Goal: Complete application form: Complete application form

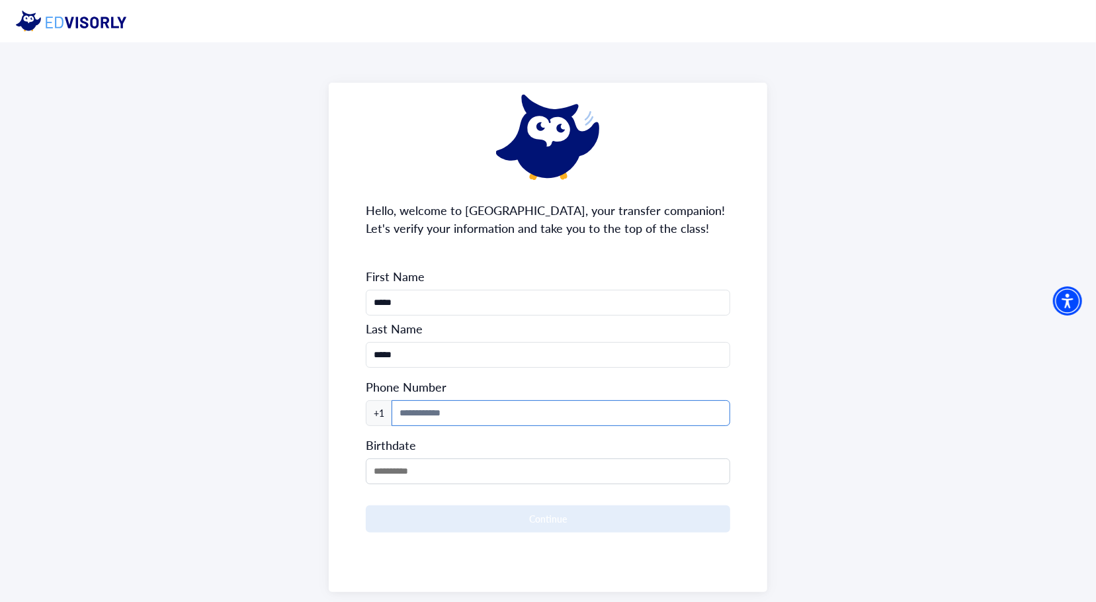
click at [536, 416] on input at bounding box center [561, 413] width 339 height 26
click at [407, 408] on input "**********" at bounding box center [561, 413] width 339 height 26
type input "**********"
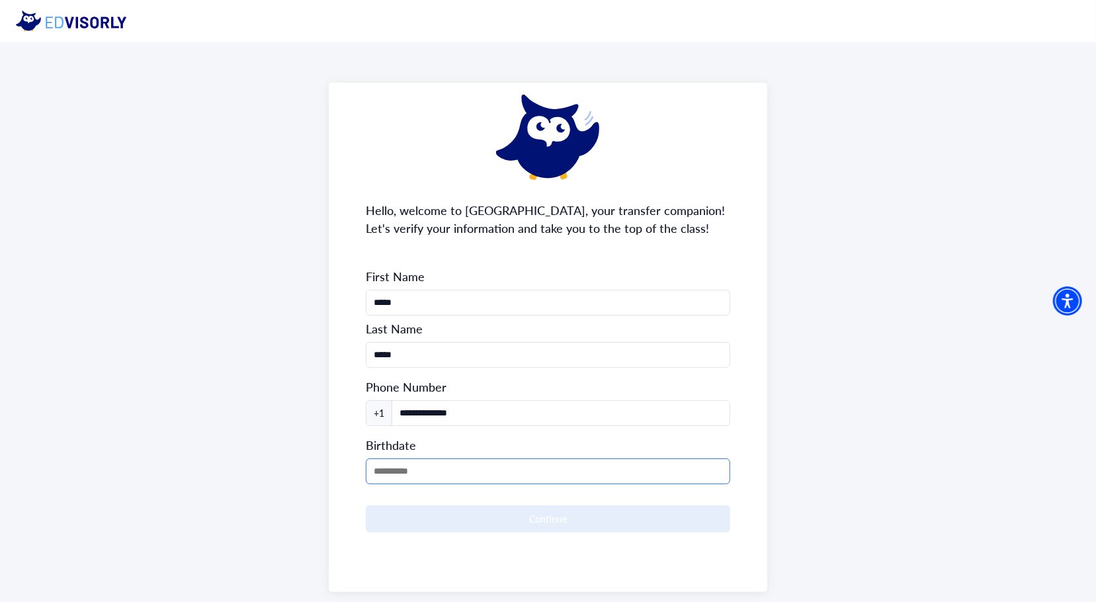
click at [445, 462] on input "MM/DD/YYYY" at bounding box center [548, 471] width 364 height 26
click at [422, 485] on form "**********" at bounding box center [548, 401] width 364 height 264
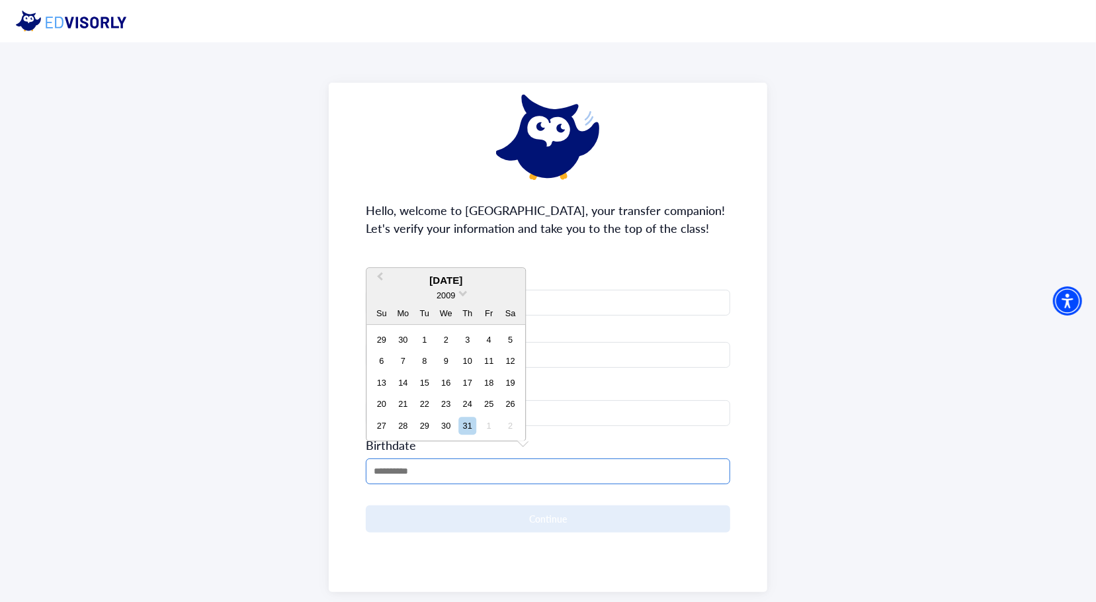
click at [408, 462] on input "MM/DD/YYYY" at bounding box center [548, 471] width 364 height 26
click at [468, 295] on div "2009" at bounding box center [445, 295] width 159 height 14
click at [378, 273] on button "Previous Month" at bounding box center [378, 280] width 21 height 21
click at [451, 296] on span "2009" at bounding box center [446, 295] width 19 height 10
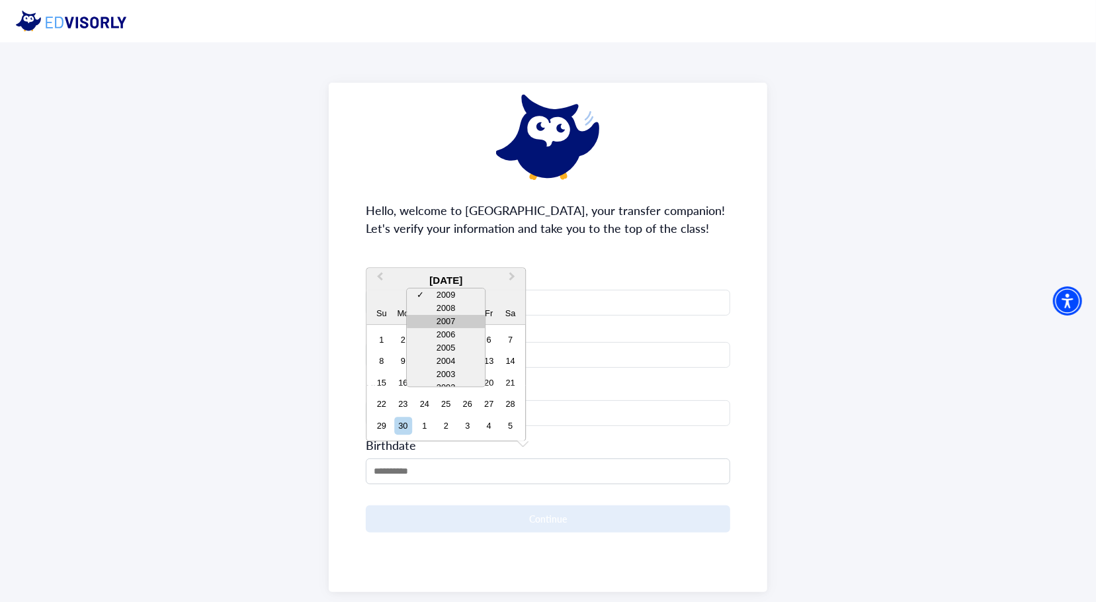
click at [455, 318] on div "2007" at bounding box center [446, 322] width 78 height 13
click at [402, 382] on div "12" at bounding box center [403, 383] width 18 height 18
type input "**********"
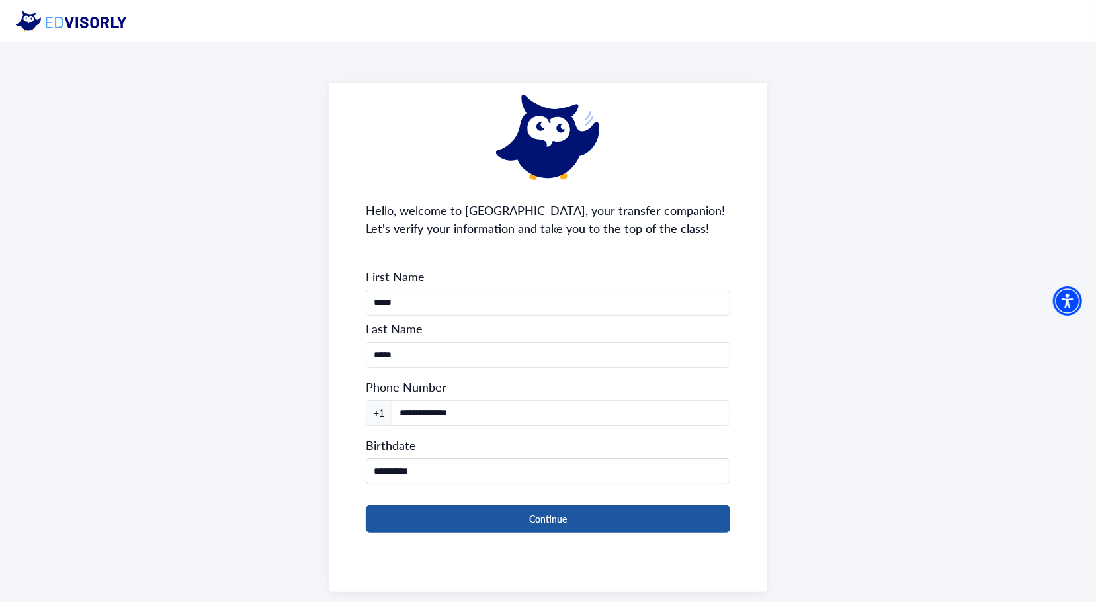
click at [505, 511] on button "Continue" at bounding box center [548, 518] width 364 height 27
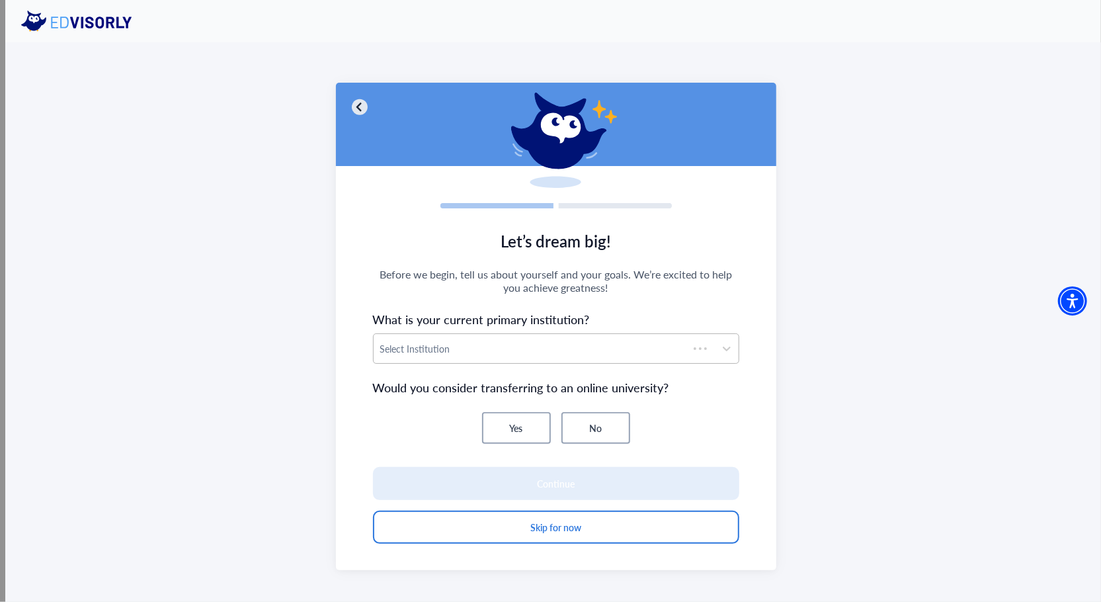
click at [573, 337] on div "Select Institution" at bounding box center [531, 348] width 315 height 29
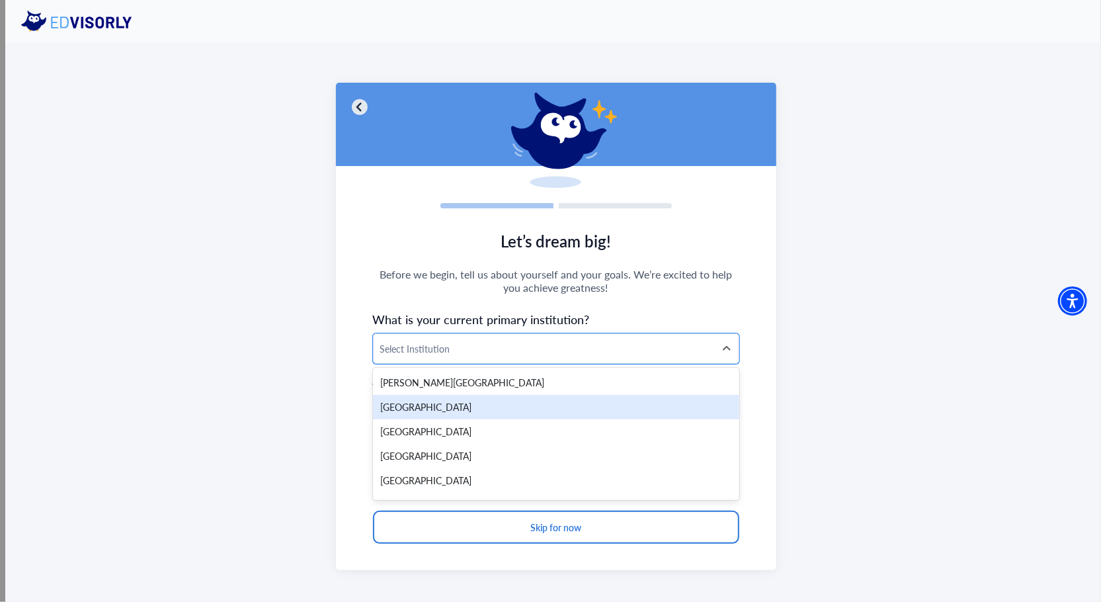
click at [557, 407] on div "[GEOGRAPHIC_DATA]" at bounding box center [556, 407] width 366 height 24
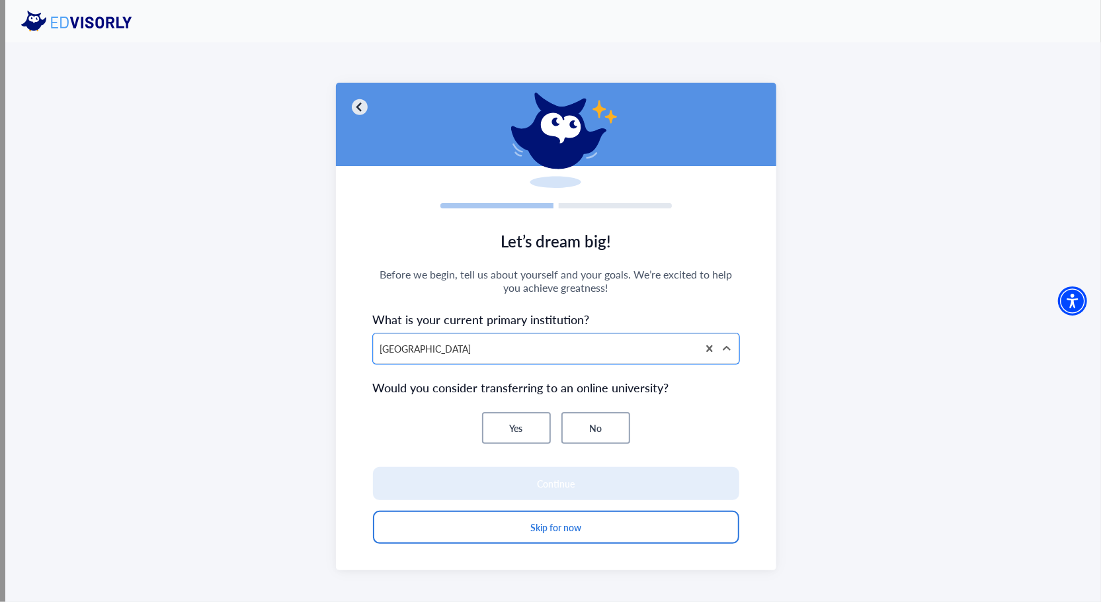
scroll to position [42, 0]
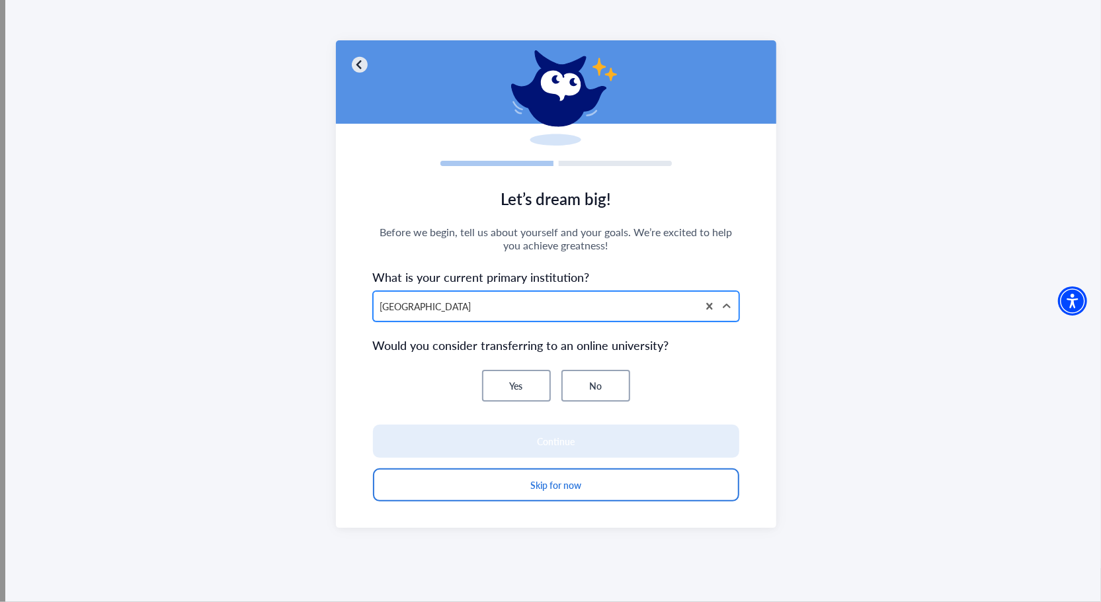
click at [495, 320] on div "[GEOGRAPHIC_DATA]" at bounding box center [536, 306] width 324 height 29
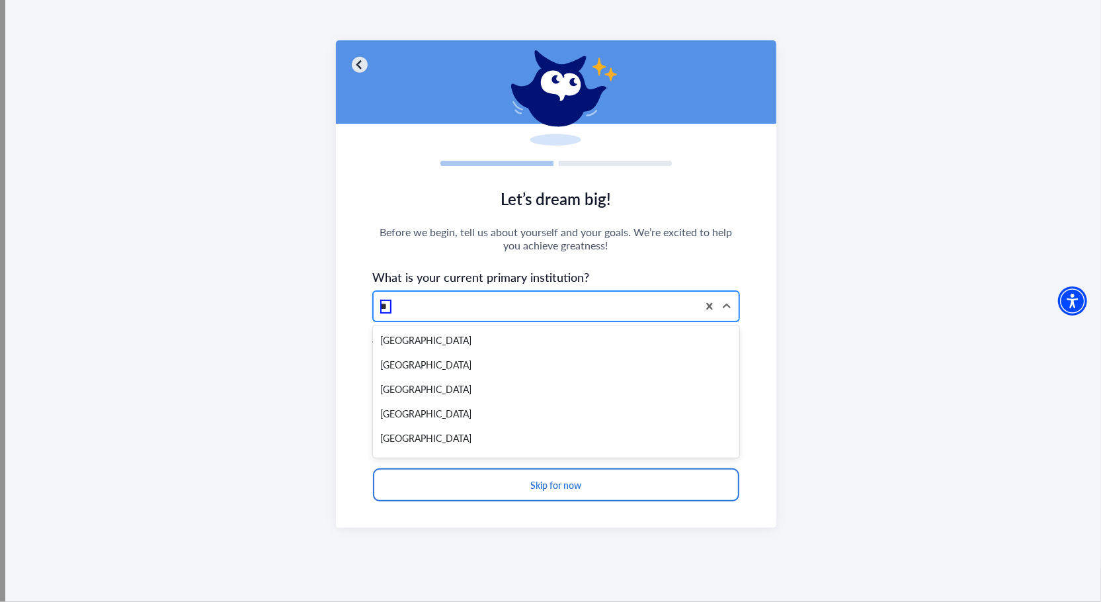
type input "*"
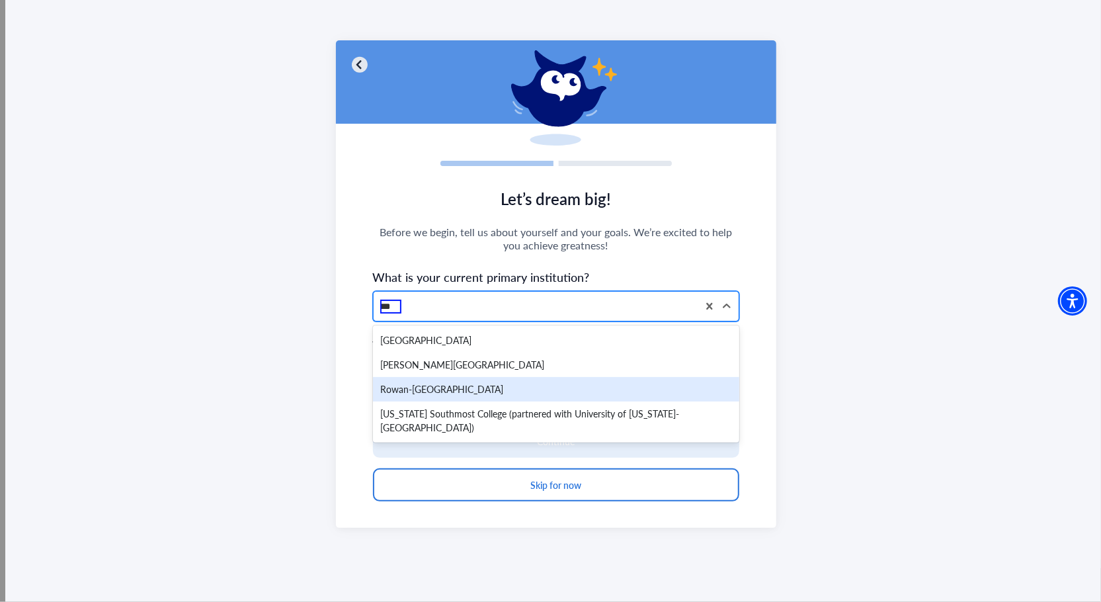
type input "**"
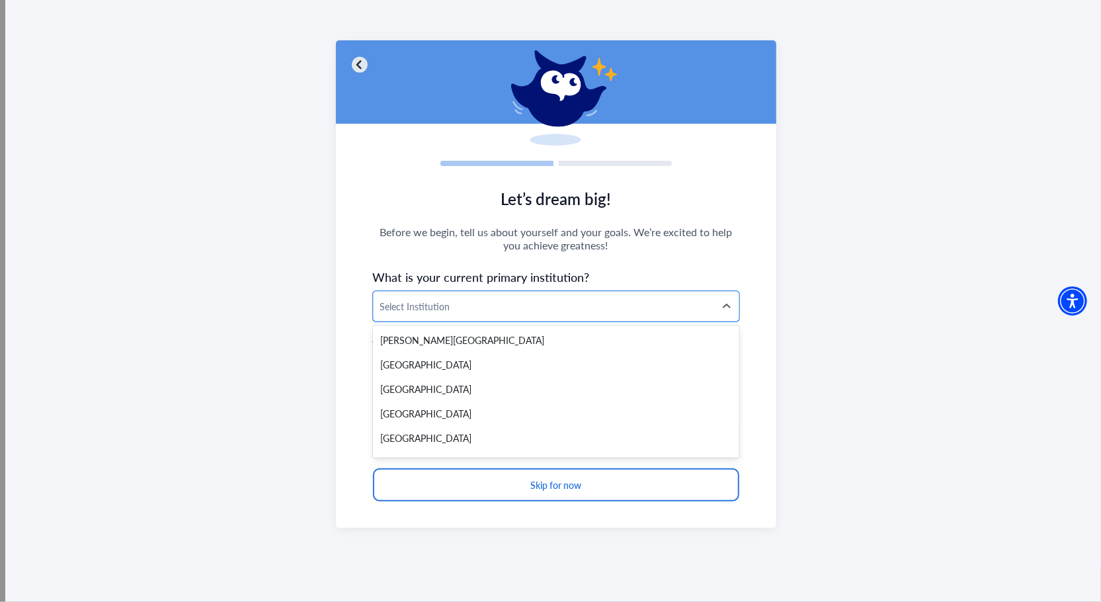
click at [627, 308] on div at bounding box center [544, 306] width 328 height 17
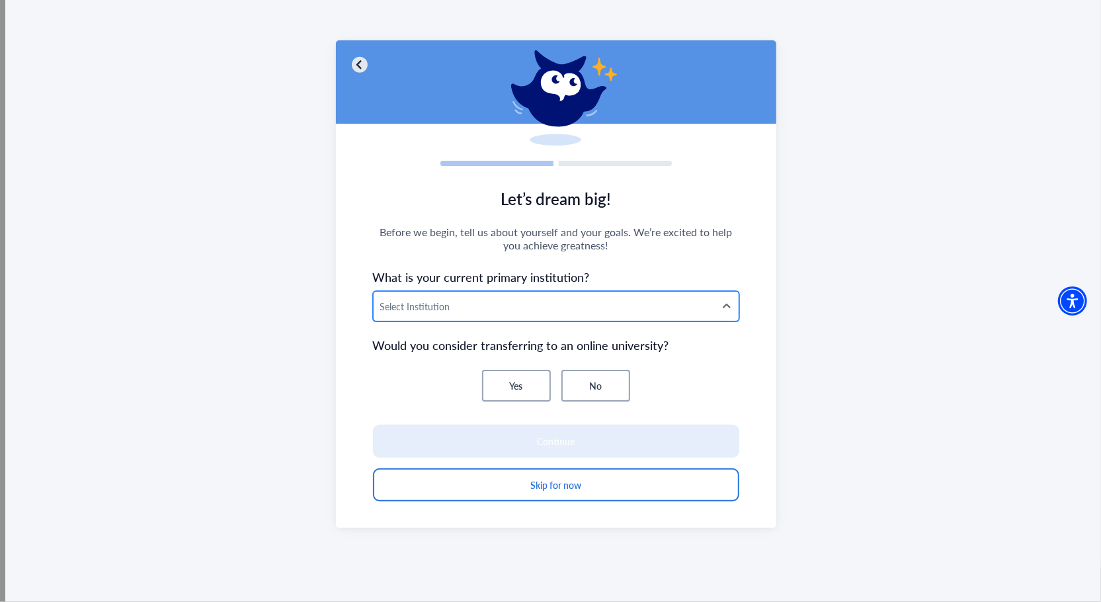
click at [571, 295] on div "Select Institution" at bounding box center [544, 306] width 341 height 29
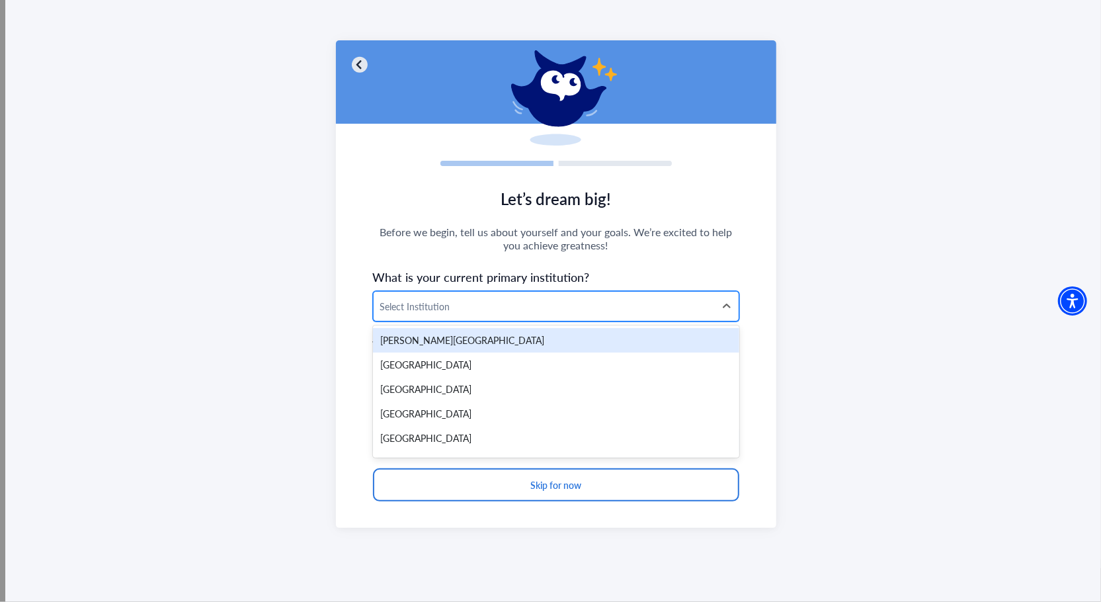
type input "*"
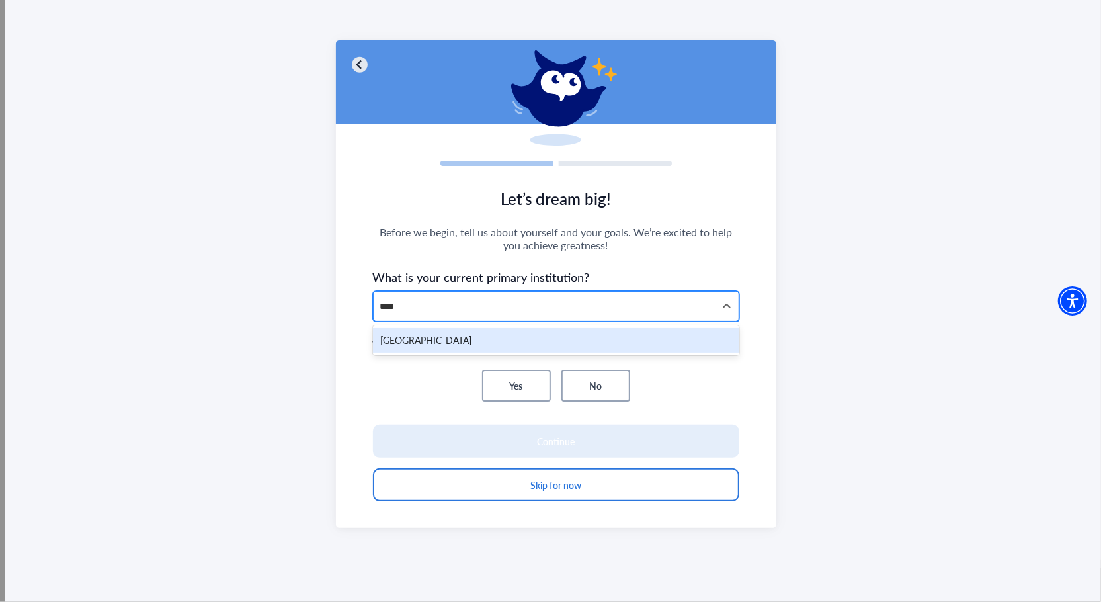
type input "*****"
click at [550, 342] on div "[GEOGRAPHIC_DATA]" at bounding box center [556, 340] width 366 height 24
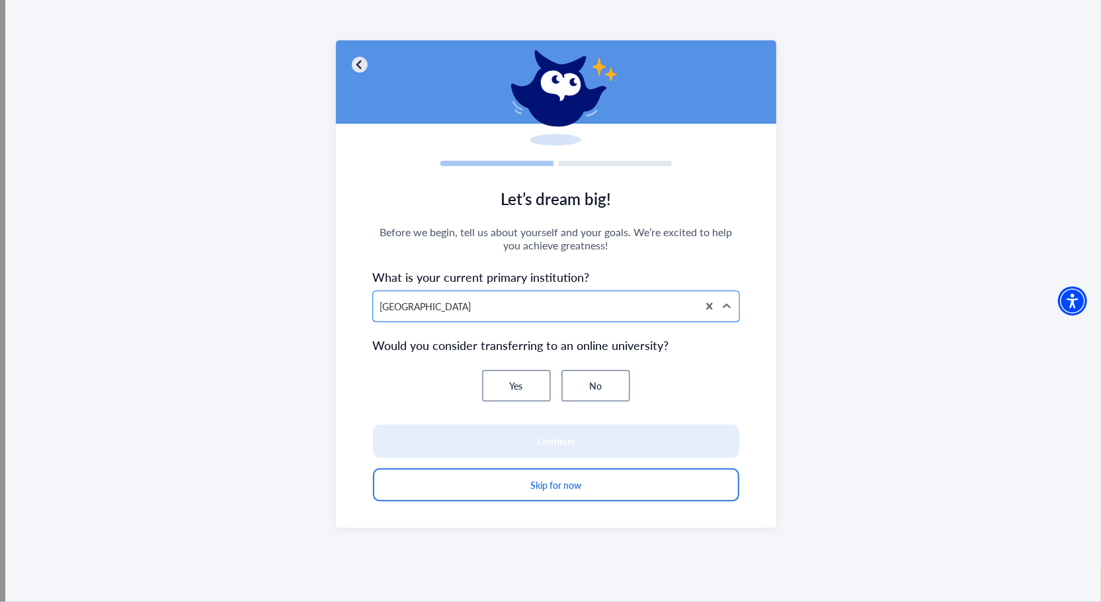
click at [599, 388] on button "No" at bounding box center [596, 386] width 69 height 32
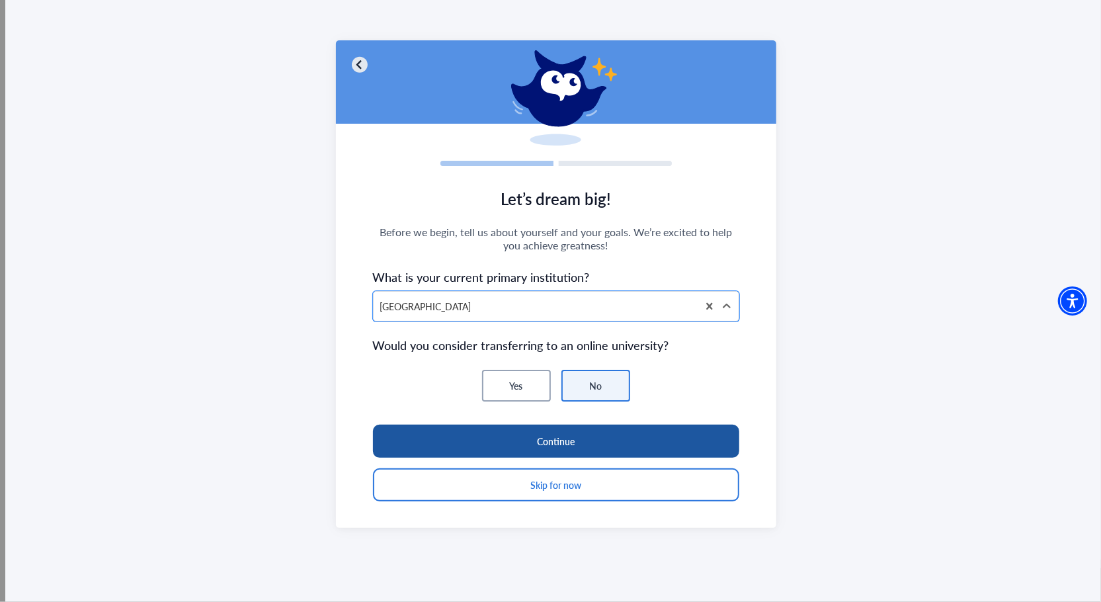
click at [579, 445] on button "Continue" at bounding box center [556, 441] width 366 height 33
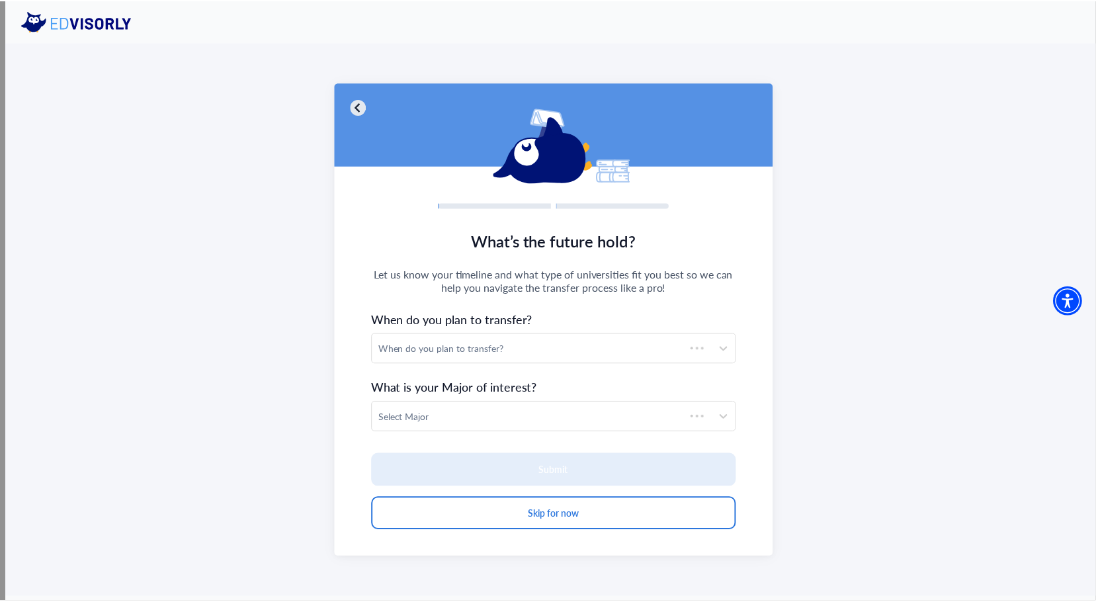
scroll to position [0, 0]
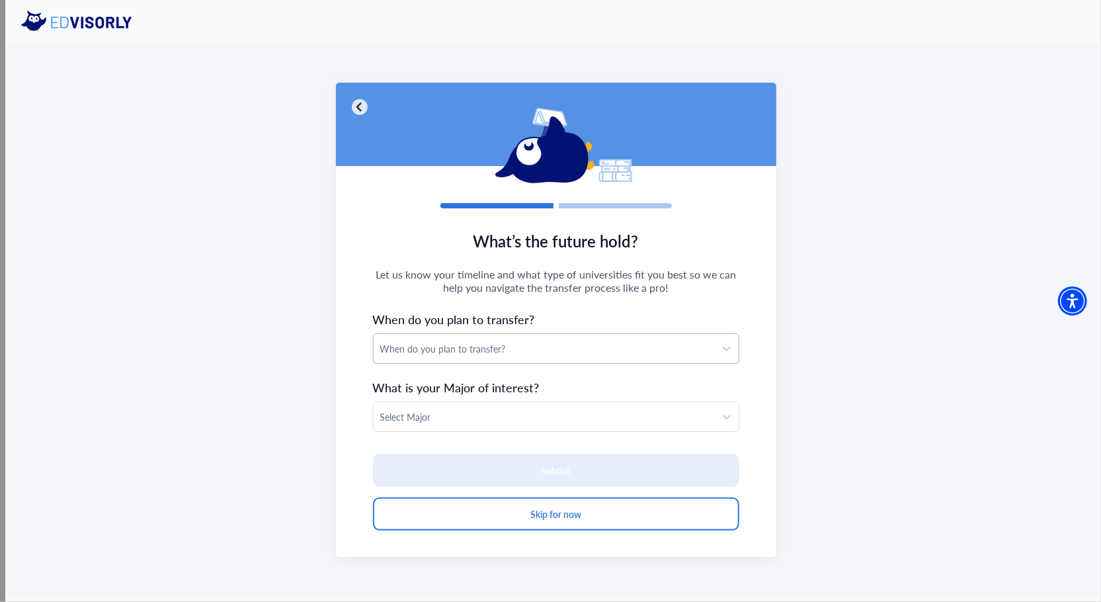
click at [484, 346] on div "When do you plan to transfer?" at bounding box center [544, 349] width 328 height 14
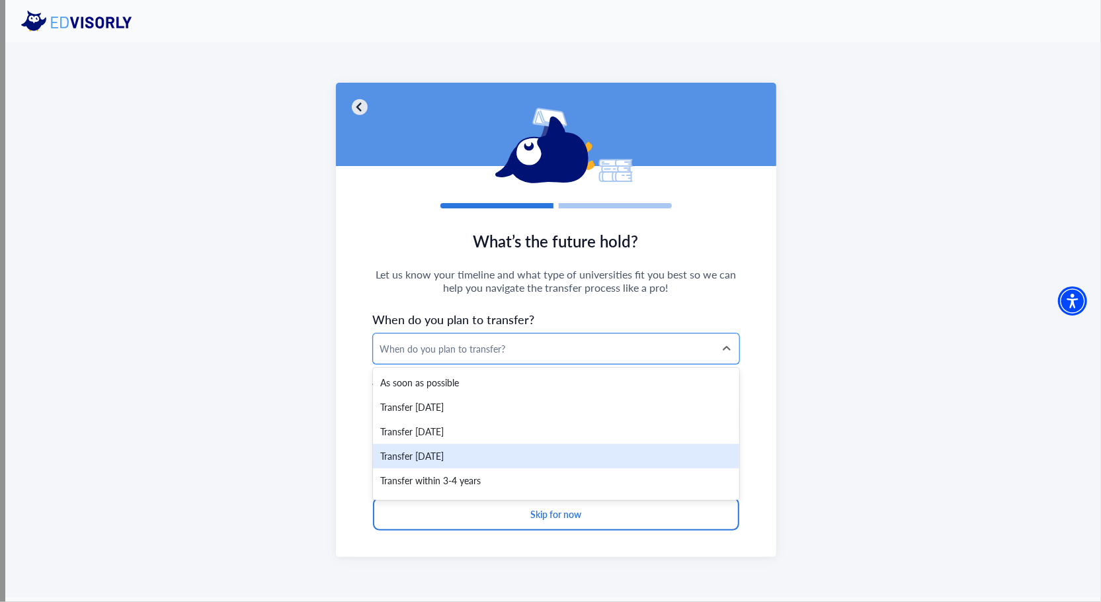
click at [499, 451] on div "Transfer [DATE]" at bounding box center [556, 456] width 366 height 24
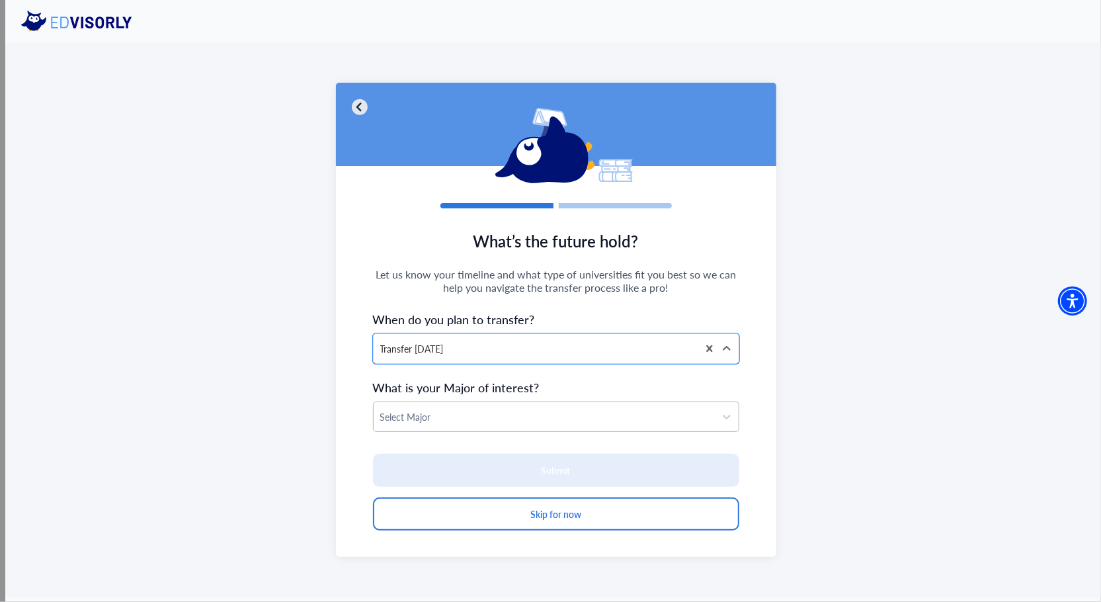
click at [478, 420] on div at bounding box center [544, 417] width 328 height 17
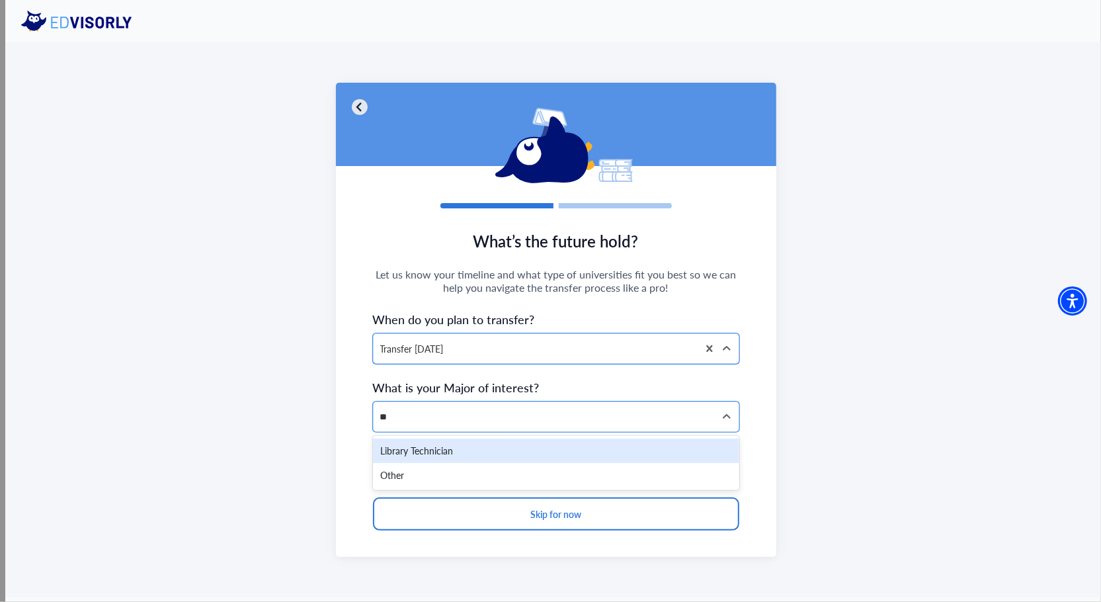
type input "*"
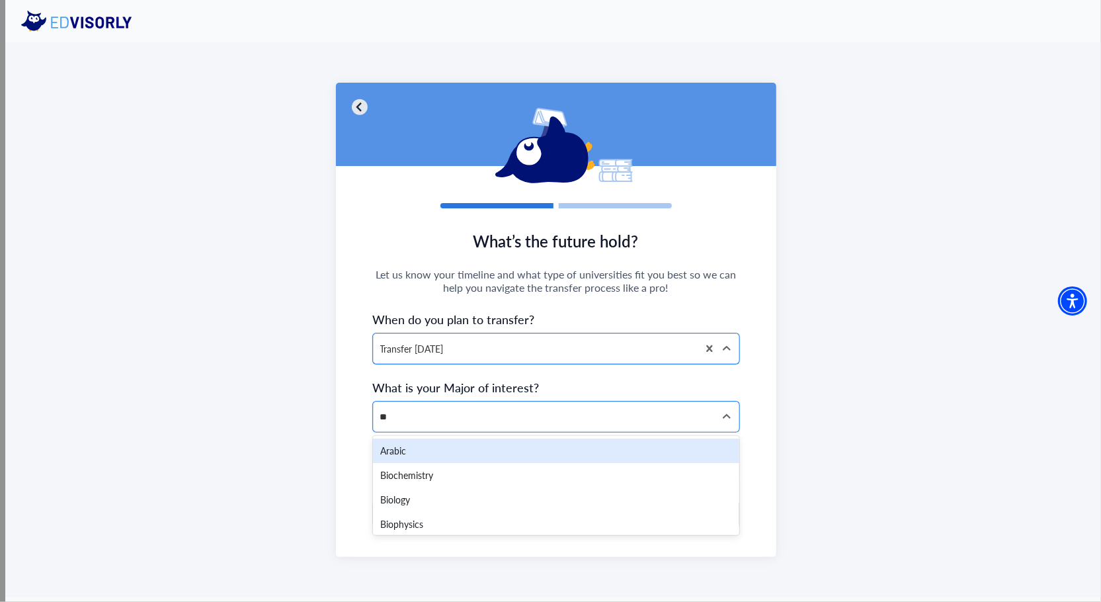
type input "***"
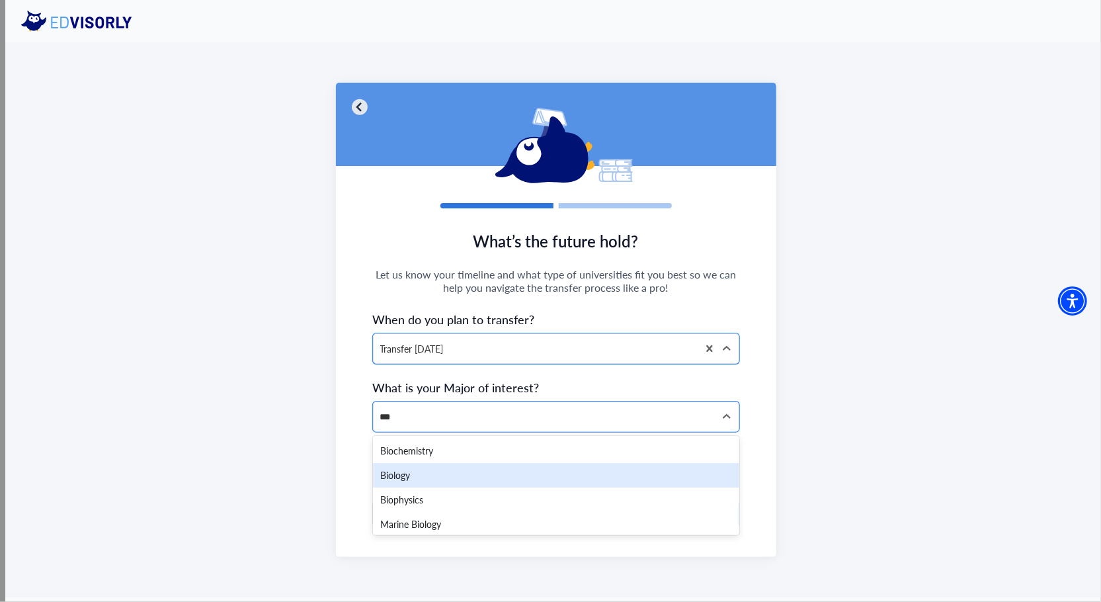
click at [439, 478] on div "Biology" at bounding box center [556, 475] width 366 height 24
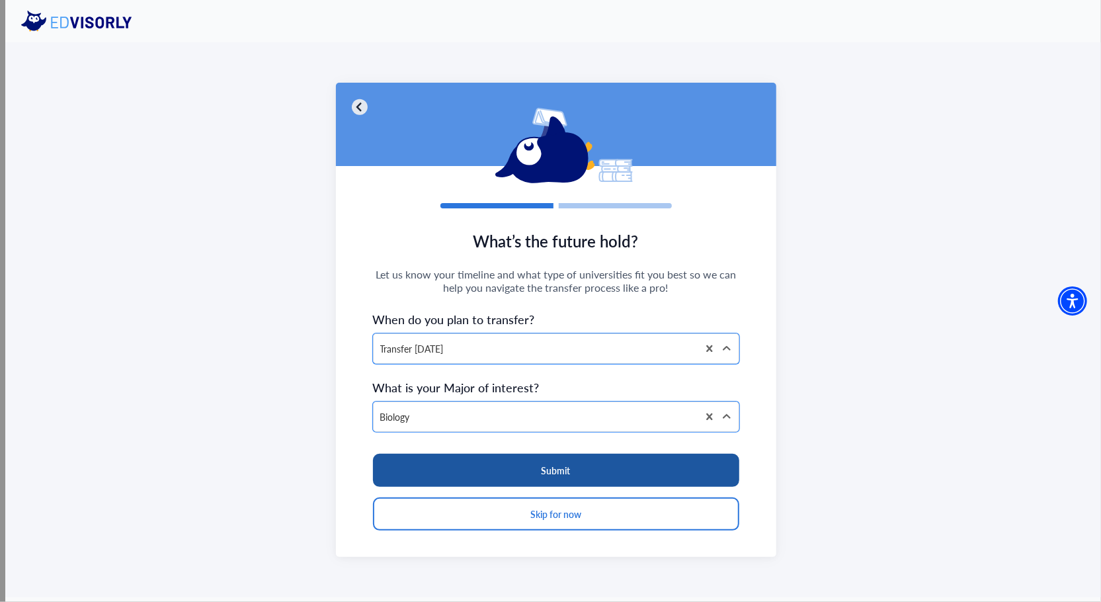
click at [546, 480] on button "Submit" at bounding box center [556, 470] width 366 height 33
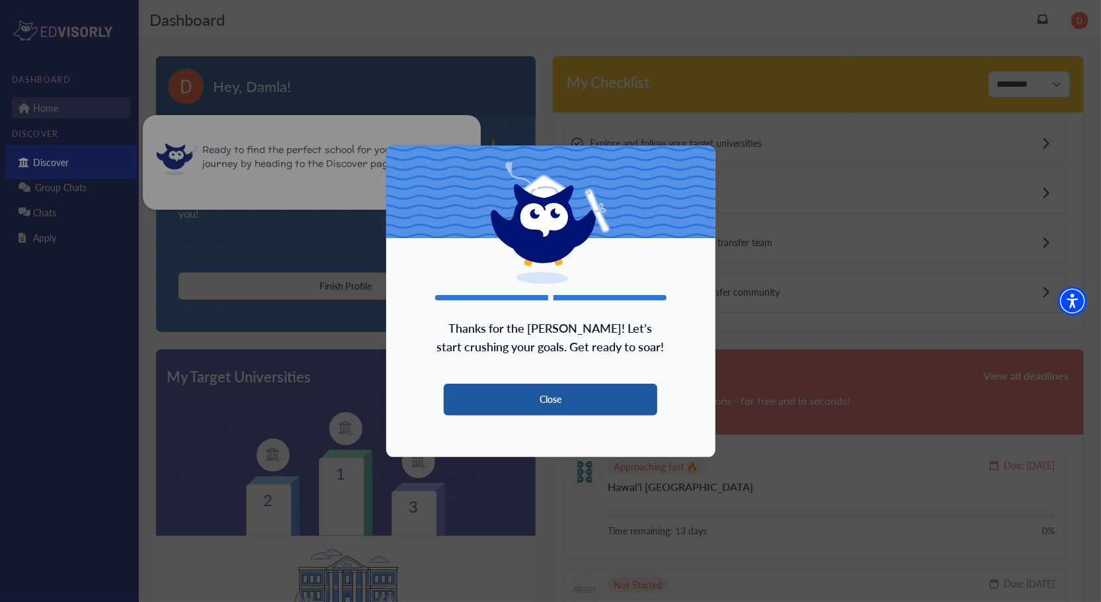
click at [561, 394] on button "Close" at bounding box center [551, 400] width 214 height 32
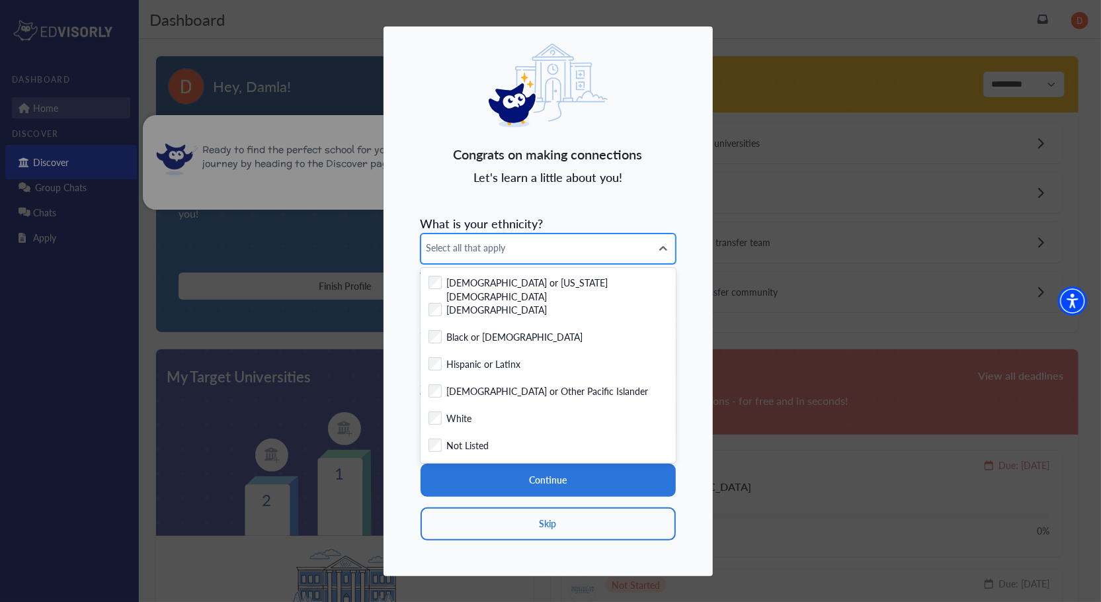
click at [552, 238] on div "Select all that apply" at bounding box center [536, 248] width 230 height 29
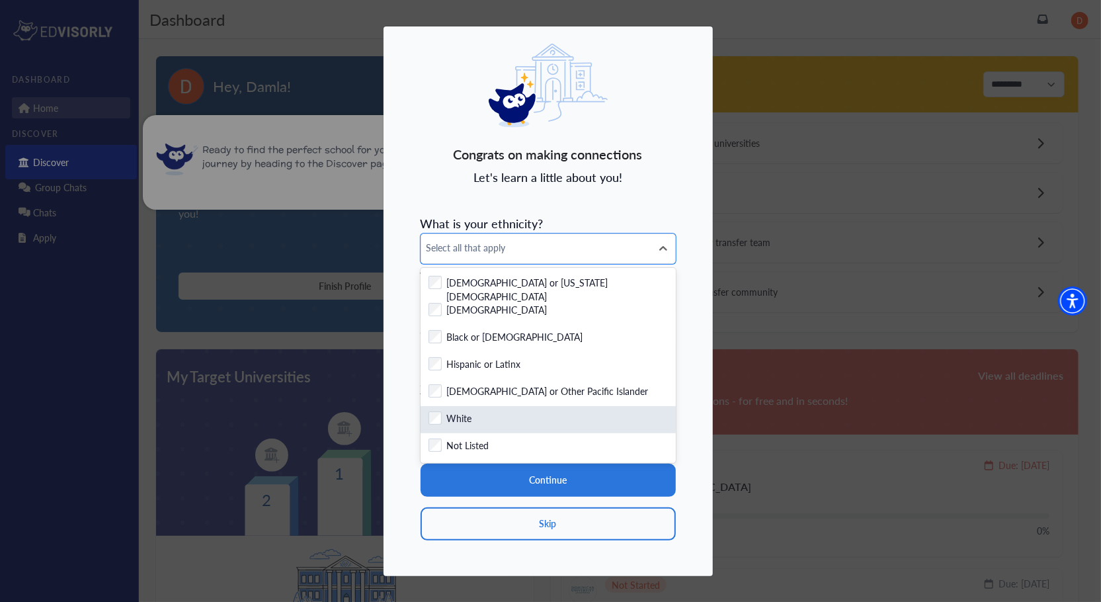
click at [517, 416] on div "Checkbox field White" at bounding box center [548, 419] width 239 height 17
click at [370, 294] on div "Congrats on making connections Let's learn a little about you! What is your eth…" at bounding box center [550, 301] width 1101 height 602
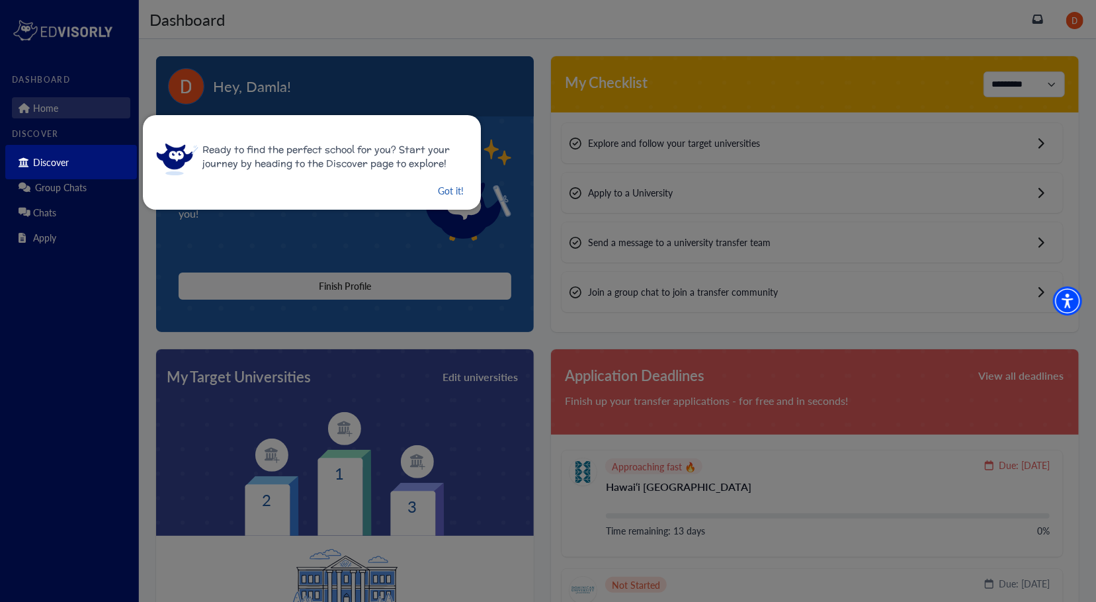
click at [443, 183] on button "Got it!" at bounding box center [451, 191] width 28 height 17
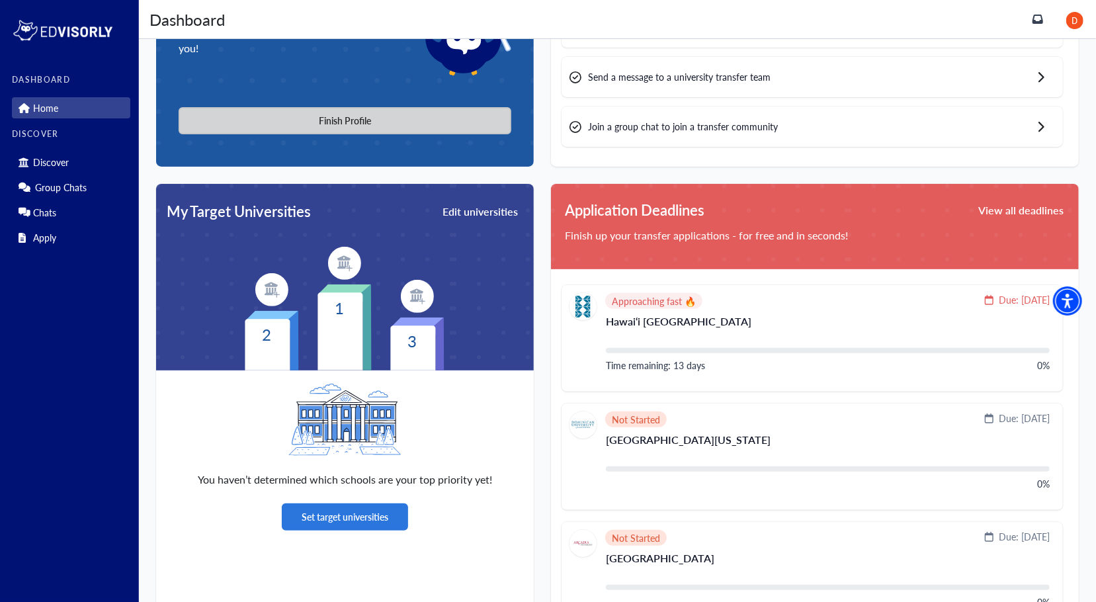
scroll to position [172, 0]
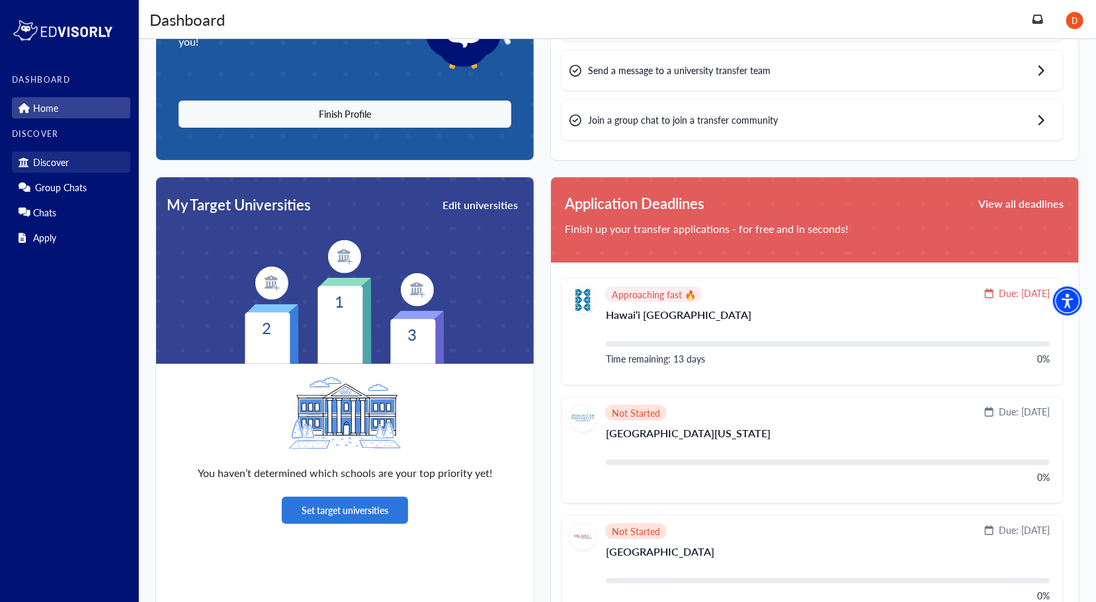
click at [93, 158] on link "Discover" at bounding box center [71, 161] width 118 height 21
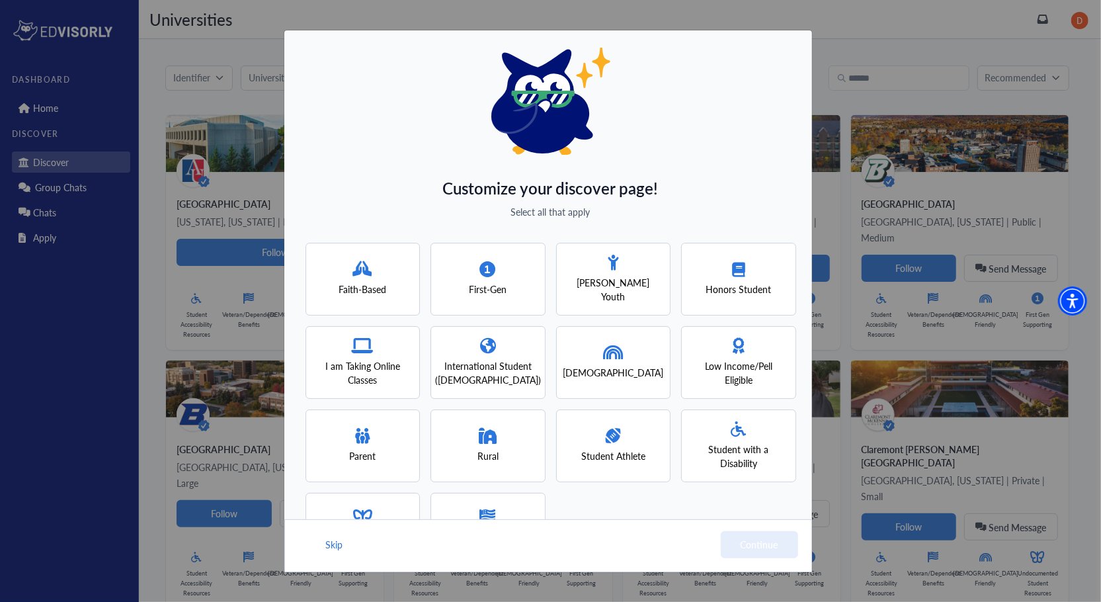
click at [749, 549] on div "Skip Continue" at bounding box center [548, 545] width 528 height 53
click at [917, 243] on div "Customize your discover page! Select all that apply Faith-Based First-Gen [PERS…" at bounding box center [550, 301] width 1101 height 602
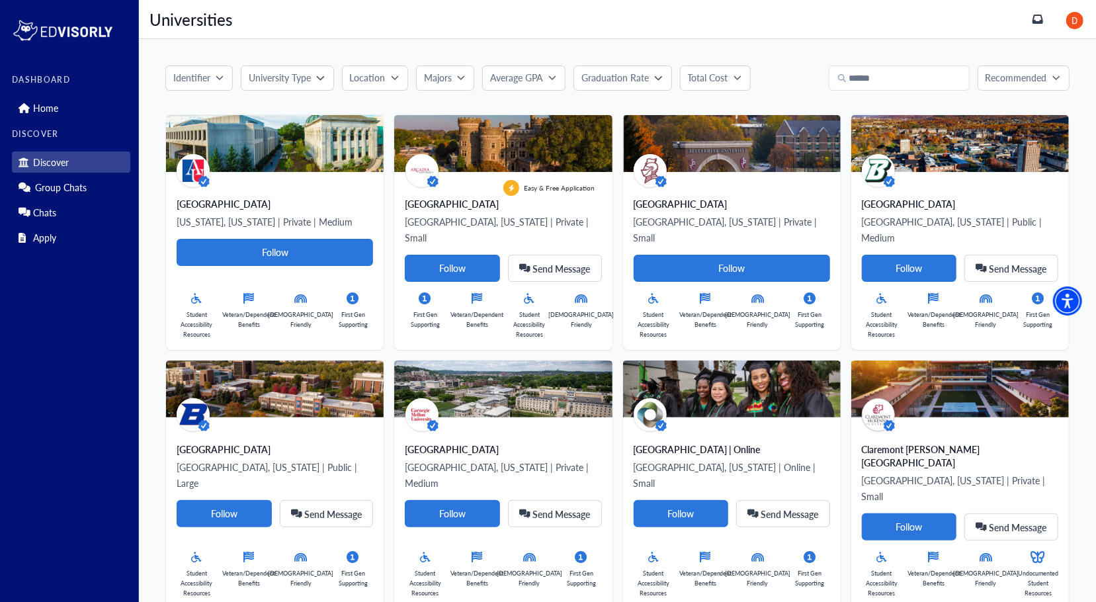
click at [1079, 26] on img at bounding box center [1074, 20] width 17 height 17
click at [1057, 50] on link "Profile" at bounding box center [1046, 47] width 26 height 14
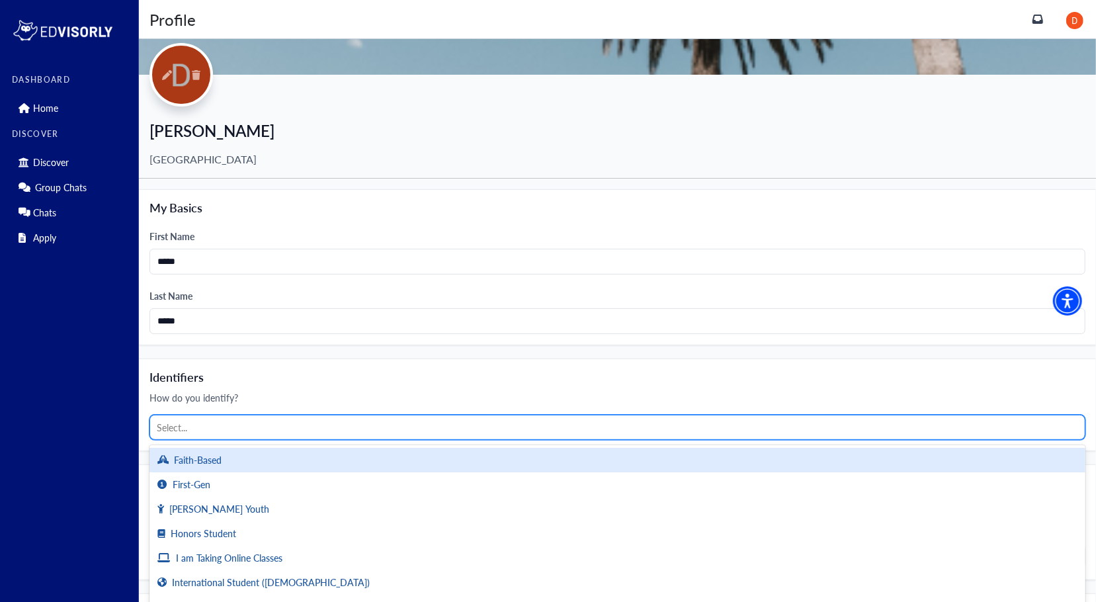
click at [338, 427] on div at bounding box center [617, 427] width 921 height 17
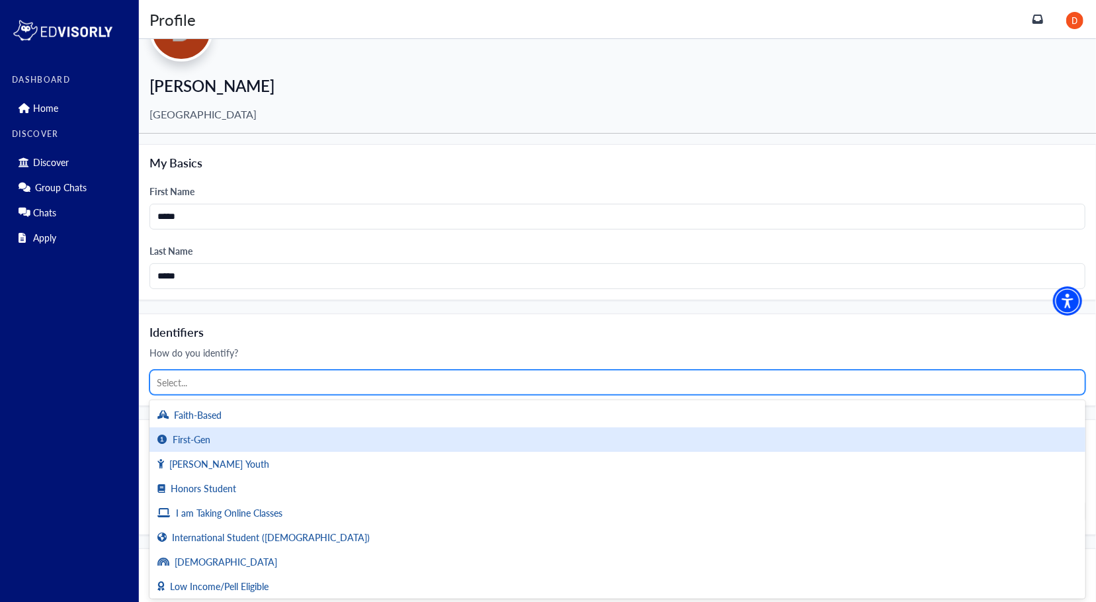
click at [283, 437] on div "First-Gen" at bounding box center [617, 439] width 936 height 24
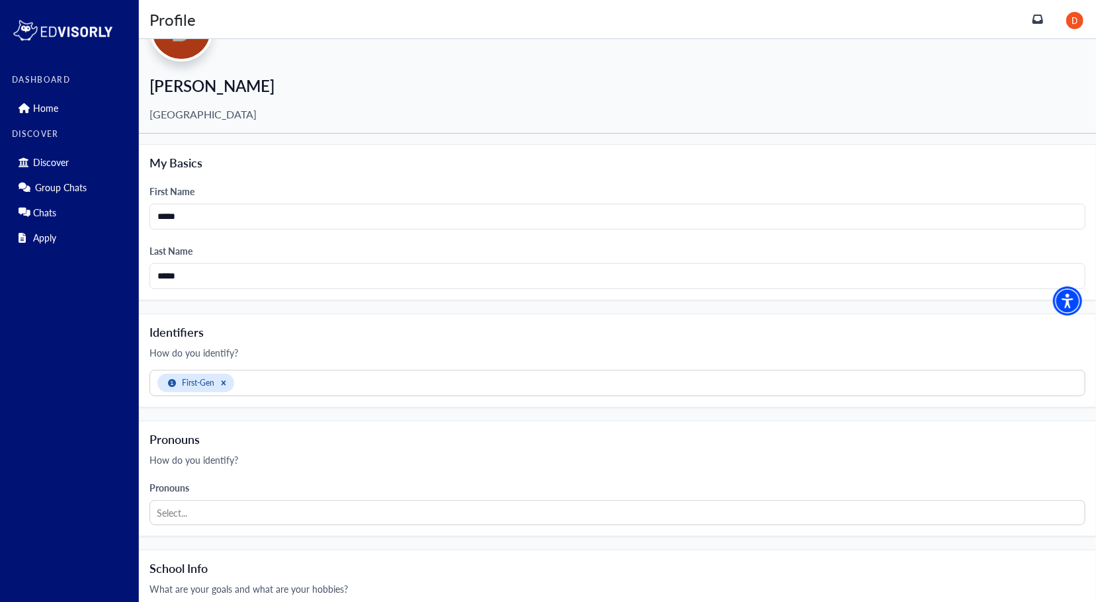
click at [283, 437] on h4 "Pronouns" at bounding box center [617, 439] width 936 height 15
click at [264, 387] on div at bounding box center [657, 383] width 841 height 17
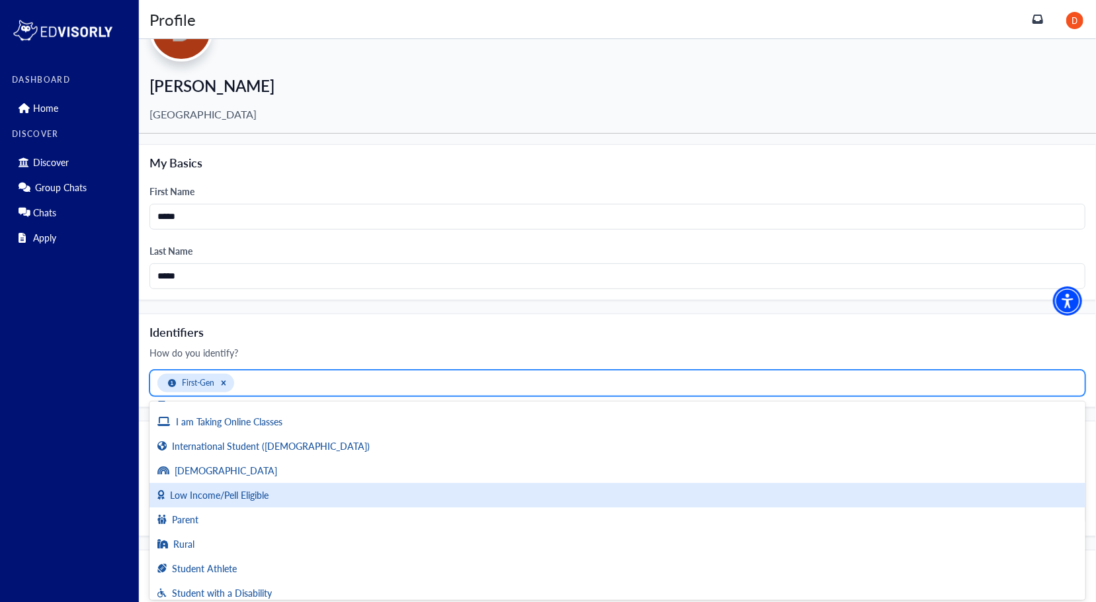
scroll to position [69, 0]
click at [276, 499] on div "Low Income/Pell Eligible" at bounding box center [617, 494] width 936 height 24
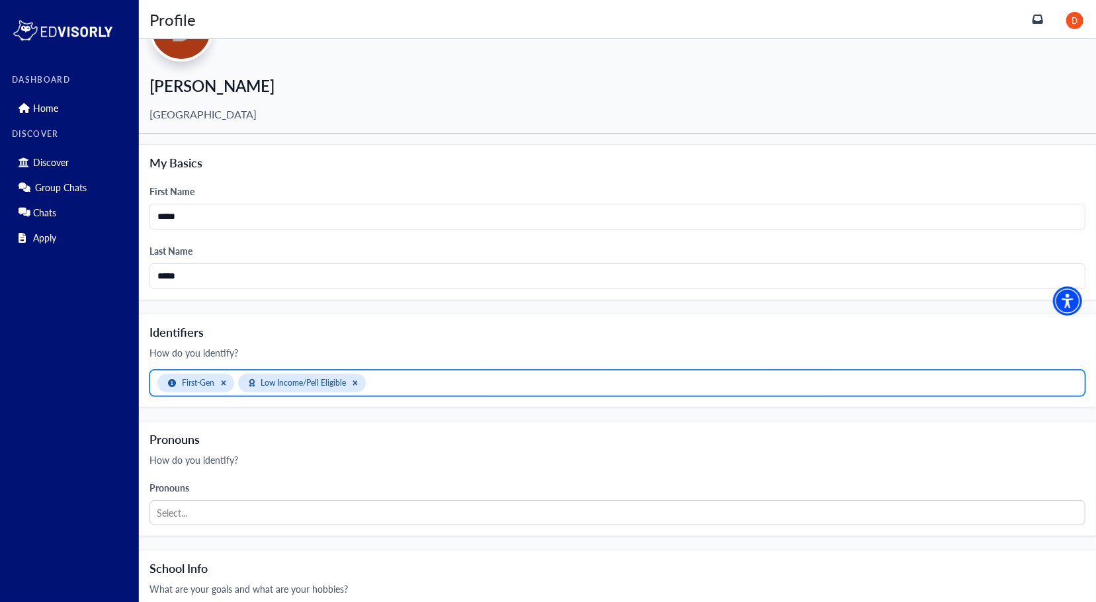
click at [406, 388] on div at bounding box center [723, 383] width 709 height 17
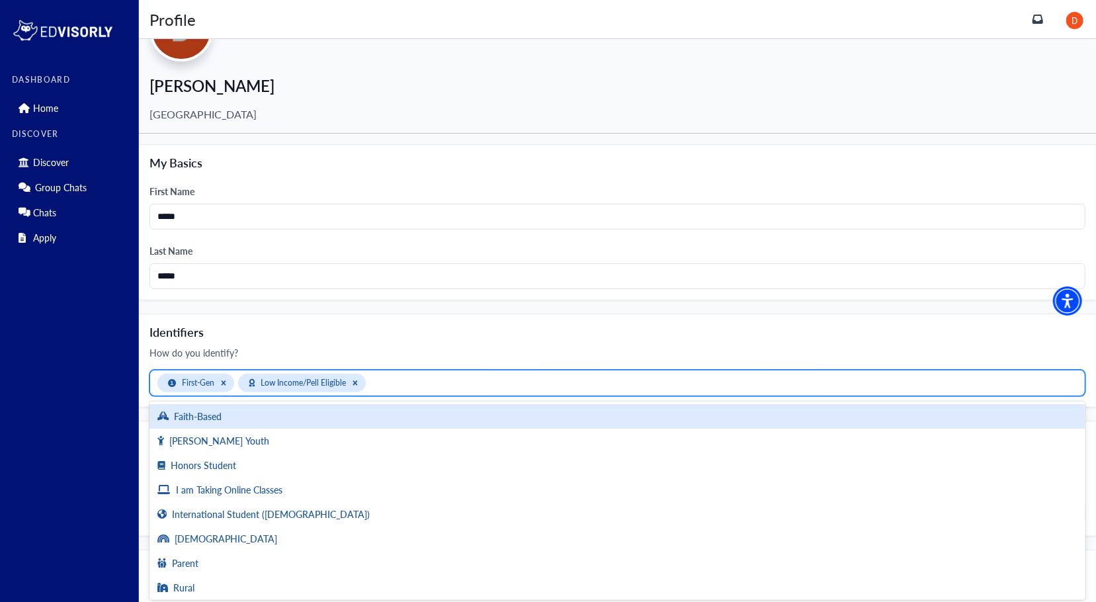
click at [402, 382] on div at bounding box center [723, 383] width 709 height 17
drag, startPoint x: 402, startPoint y: 382, endPoint x: 365, endPoint y: 476, distance: 101.0
click at [365, 396] on div "option Low Income/Pell Eligible, selected. 12 results available. Use Up and Dow…" at bounding box center [617, 383] width 936 height 26
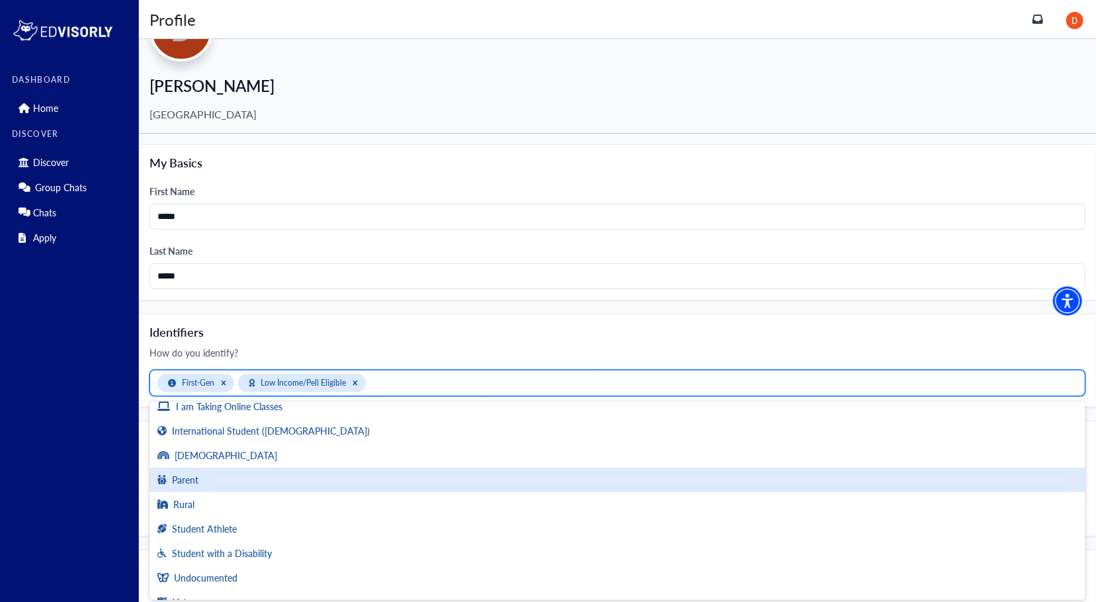
scroll to position [101, 0]
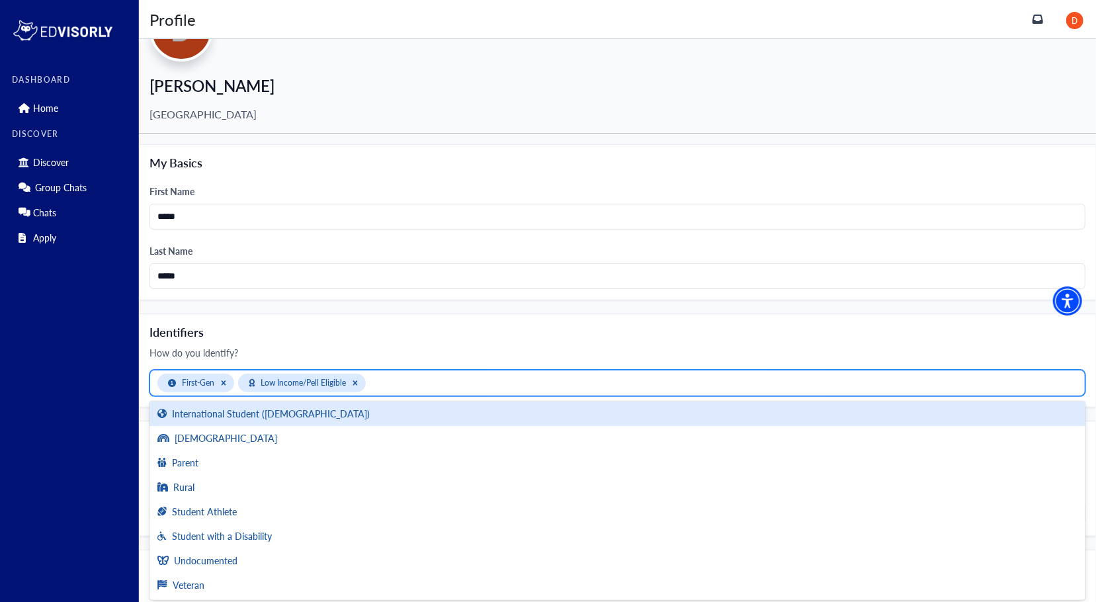
click at [427, 331] on h4 "Identifiers" at bounding box center [617, 332] width 936 height 15
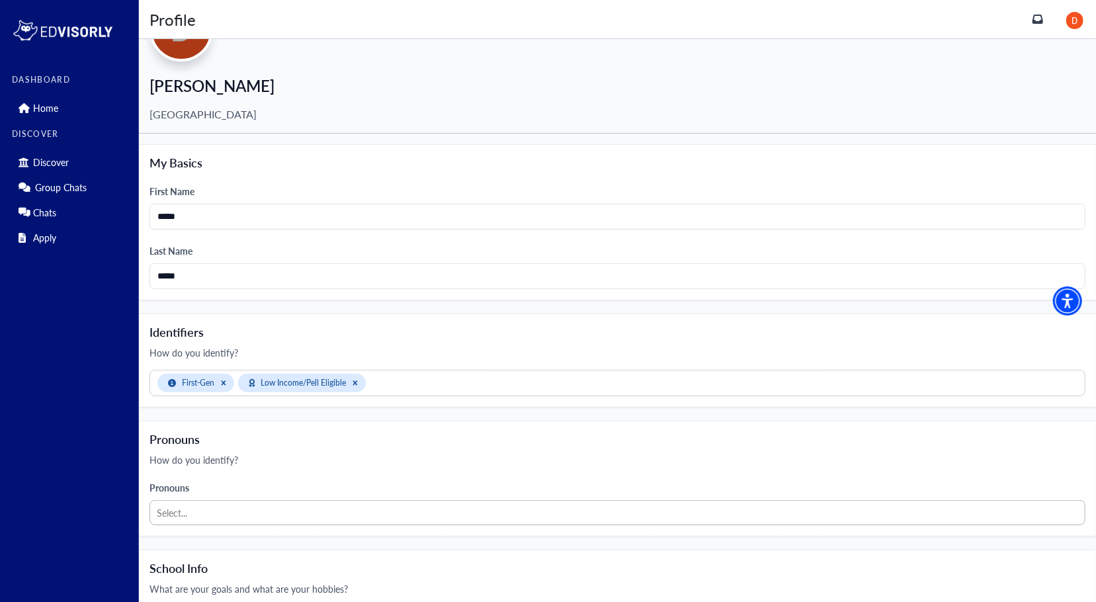
click at [319, 505] on div at bounding box center [617, 513] width 921 height 17
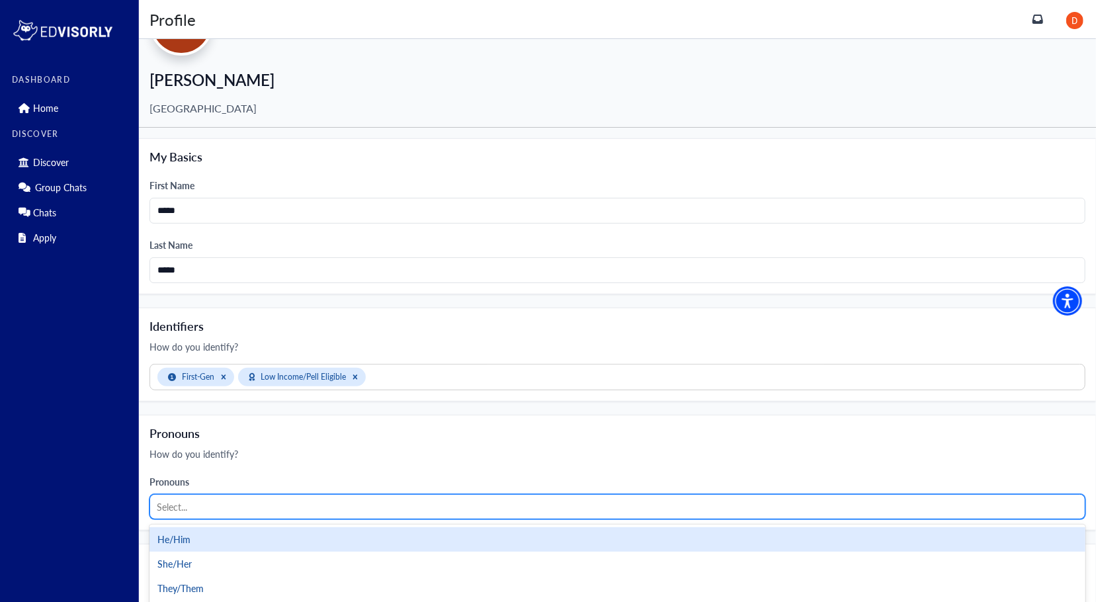
scroll to position [207, 0]
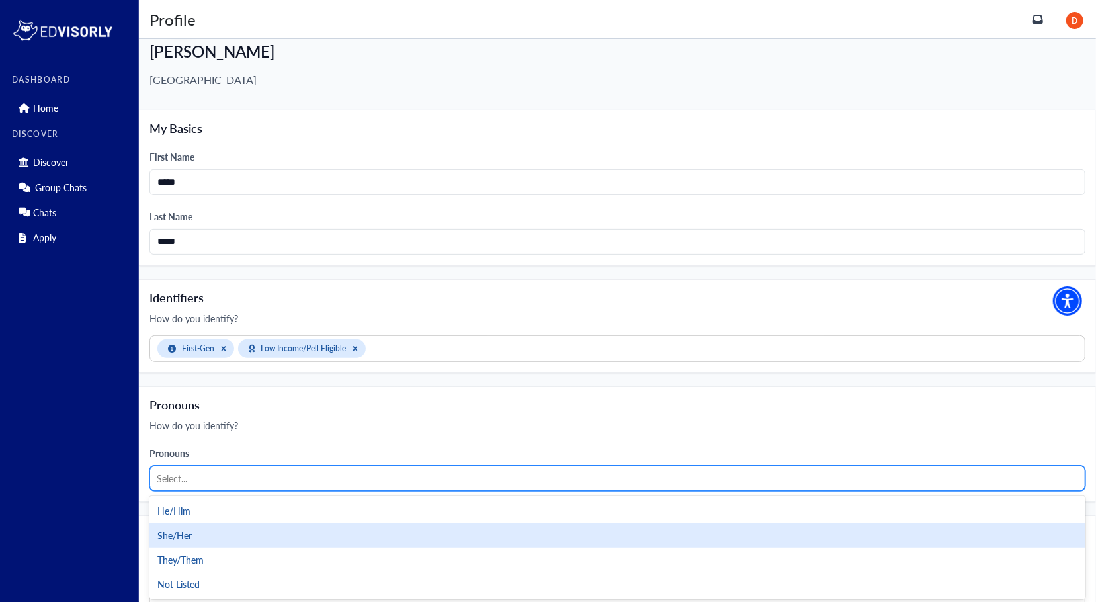
click at [288, 535] on div "She/Her" at bounding box center [617, 535] width 936 height 24
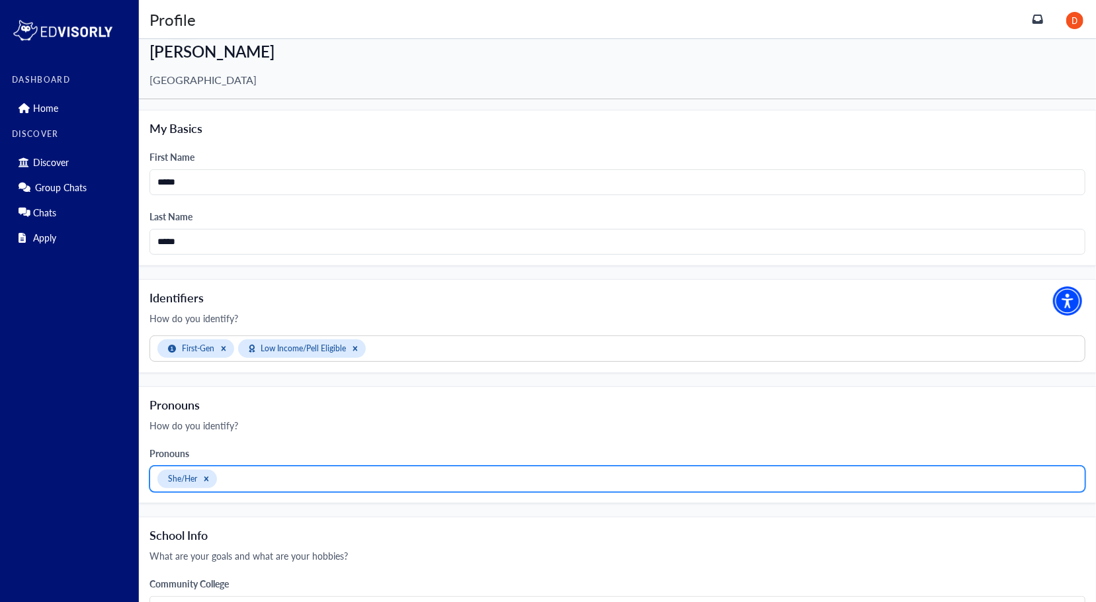
click at [288, 535] on h4 "School Info" at bounding box center [617, 535] width 936 height 15
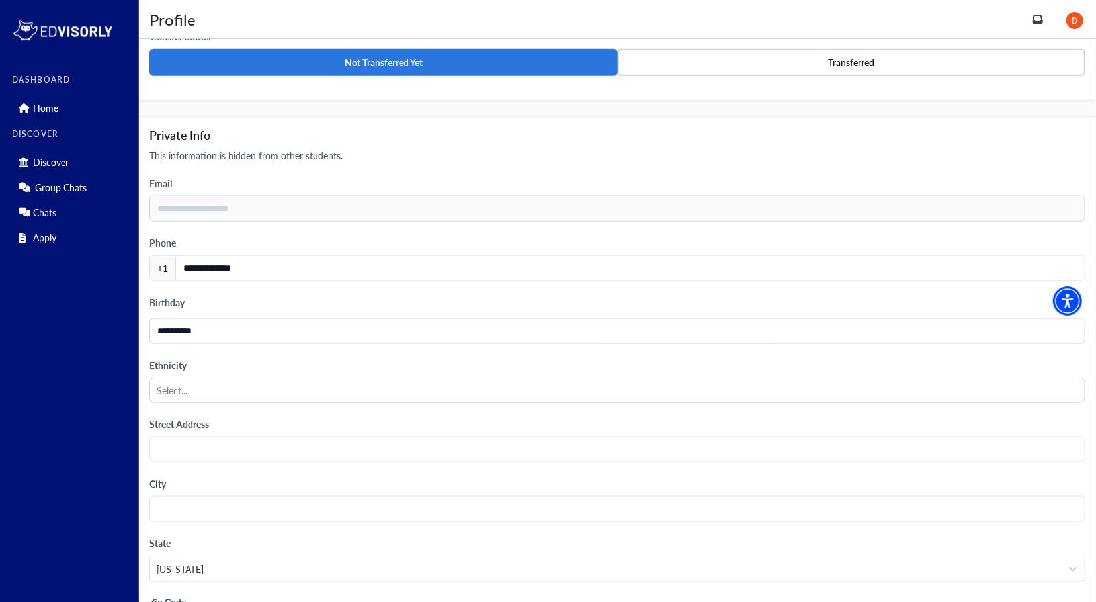
scroll to position [1101, 0]
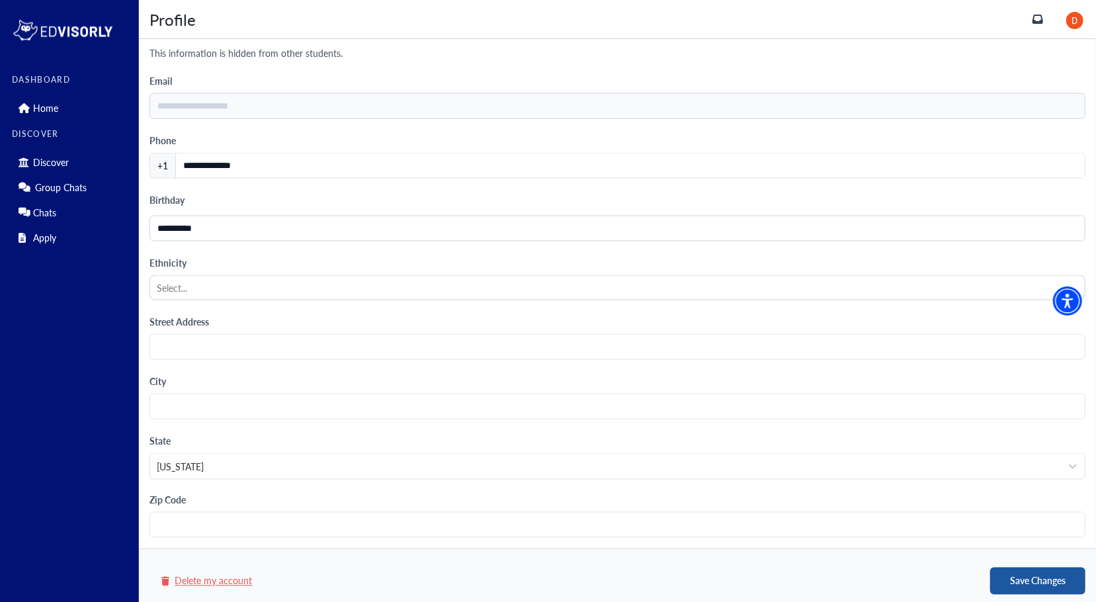
click at [1047, 568] on button "Save Changes" at bounding box center [1037, 581] width 95 height 27
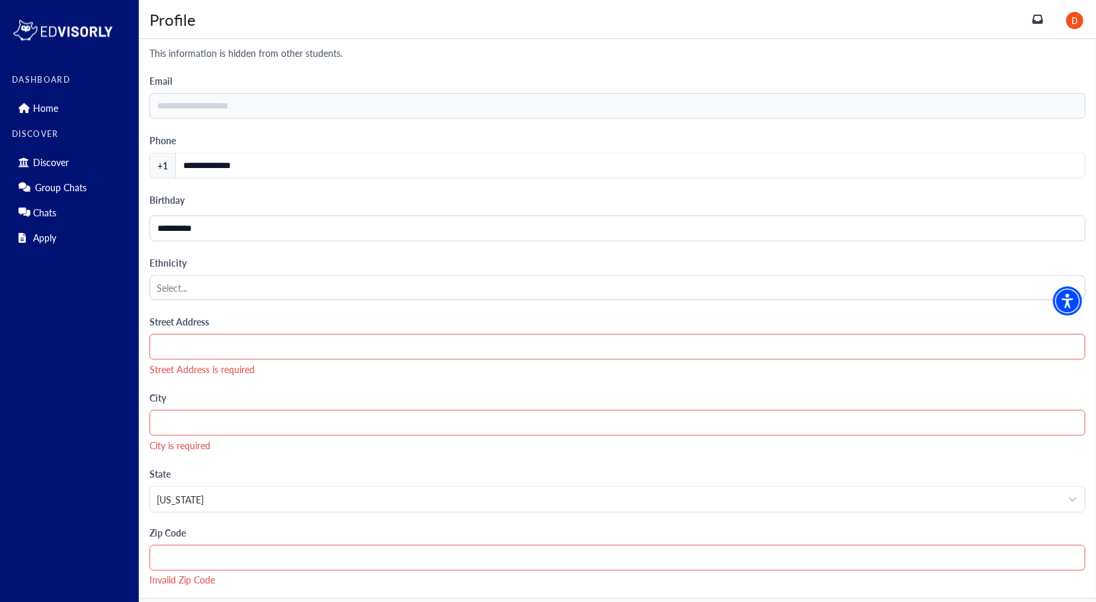
scroll to position [1151, 0]
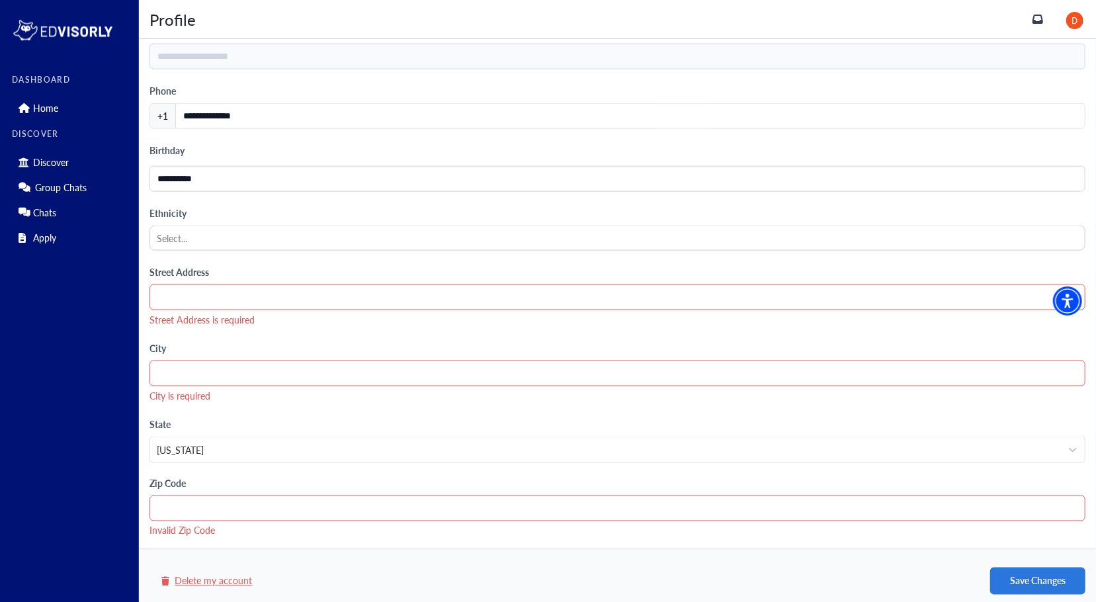
click at [446, 297] on input "text" at bounding box center [617, 297] width 936 height 26
type input "**********"
click at [361, 370] on input "text" at bounding box center [617, 374] width 936 height 26
type input "**********"
click at [262, 507] on input "text" at bounding box center [617, 508] width 936 height 26
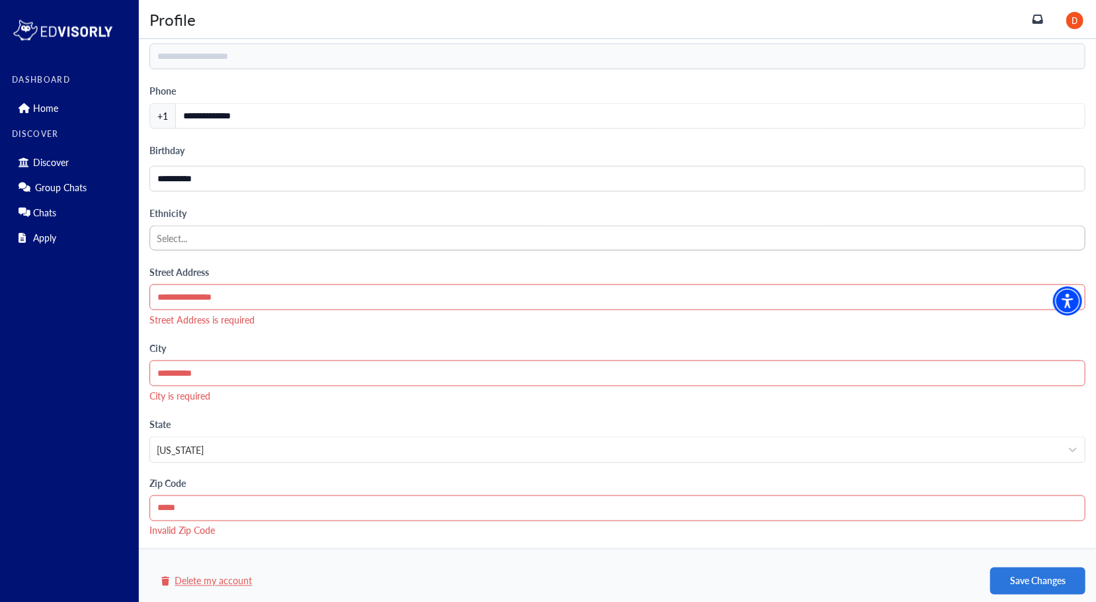
type input "*****"
click at [181, 218] on div "**********" at bounding box center [617, 256] width 957 height 585
click at [191, 232] on div at bounding box center [617, 238] width 921 height 17
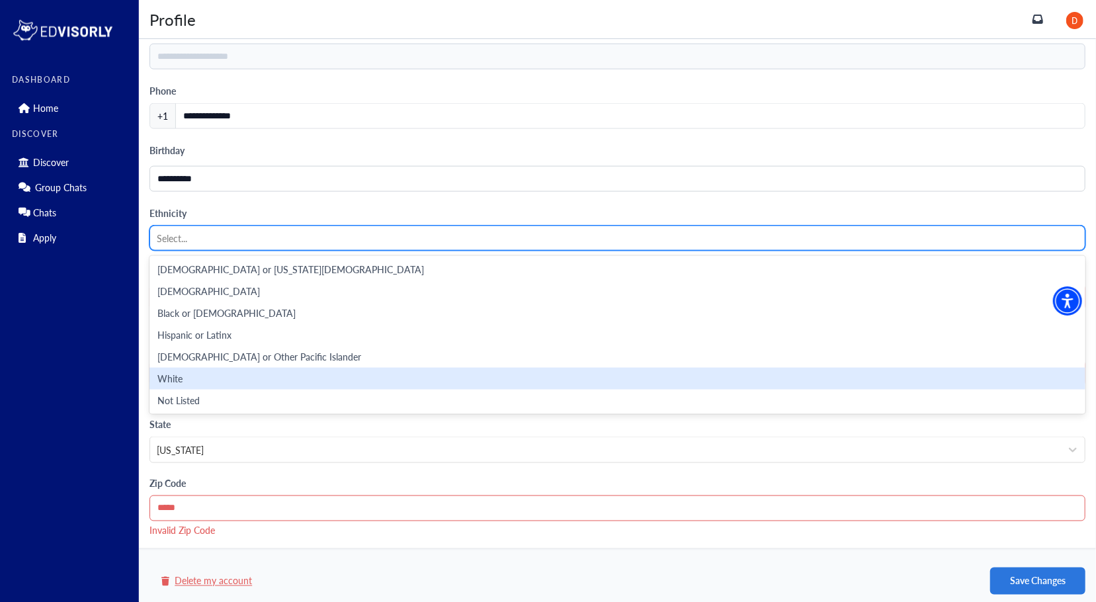
click at [218, 373] on div "White" at bounding box center [617, 378] width 920 height 11
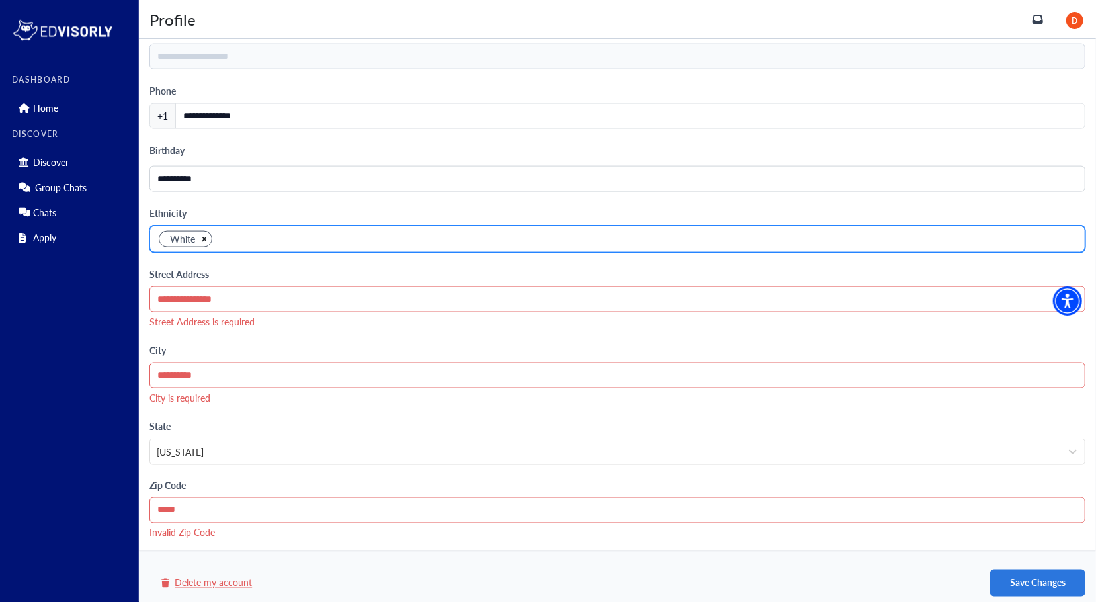
click at [1056, 589] on div "Delete my account Save Changes" at bounding box center [617, 583] width 957 height 38
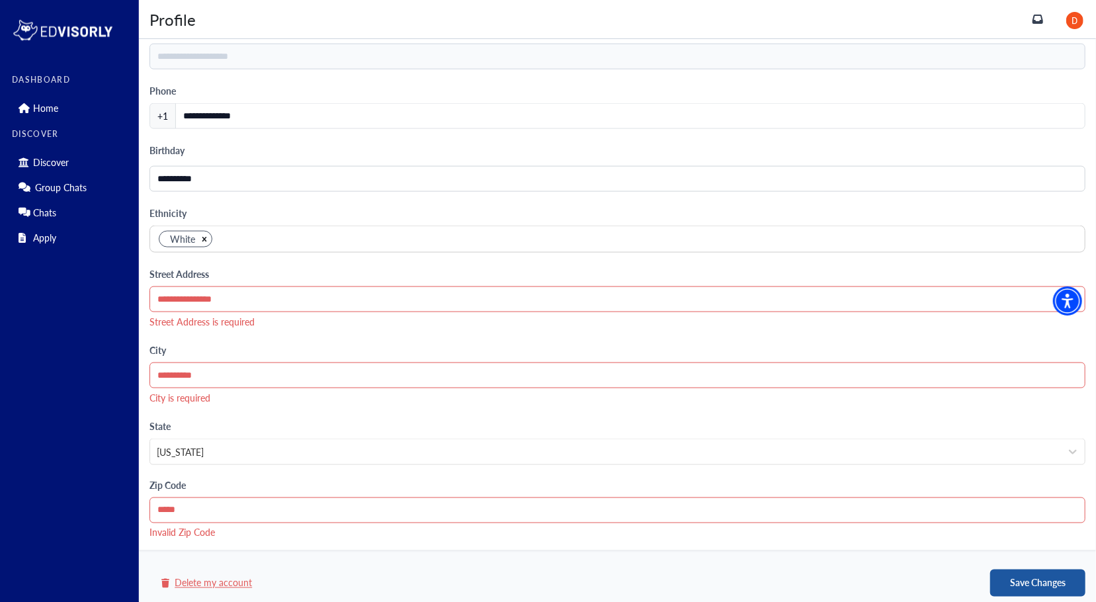
click at [1041, 578] on button "Save Changes" at bounding box center [1037, 583] width 95 height 27
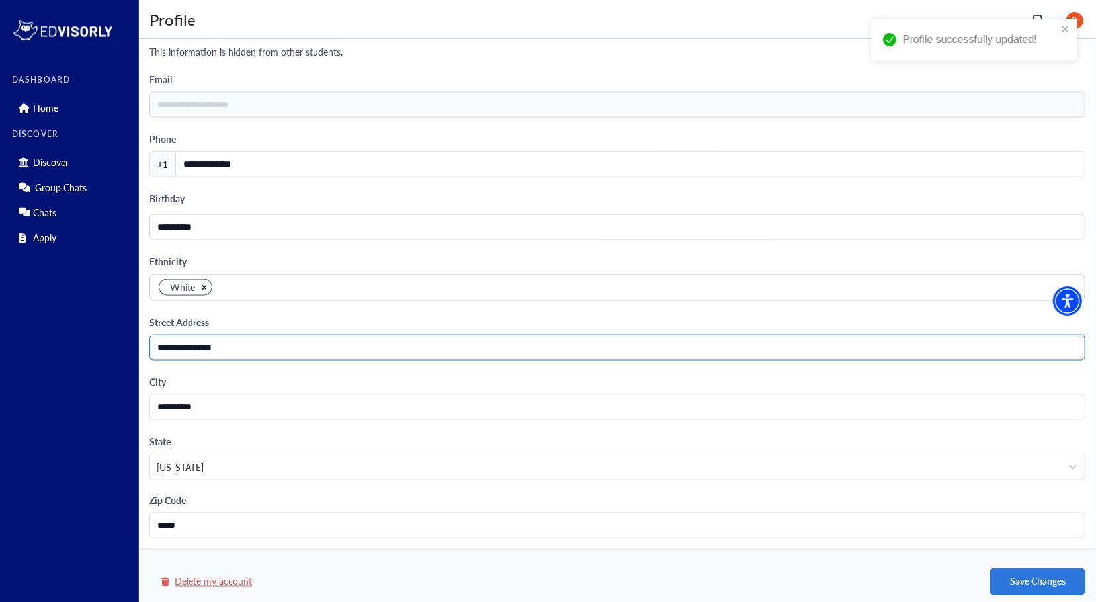
scroll to position [1133, 0]
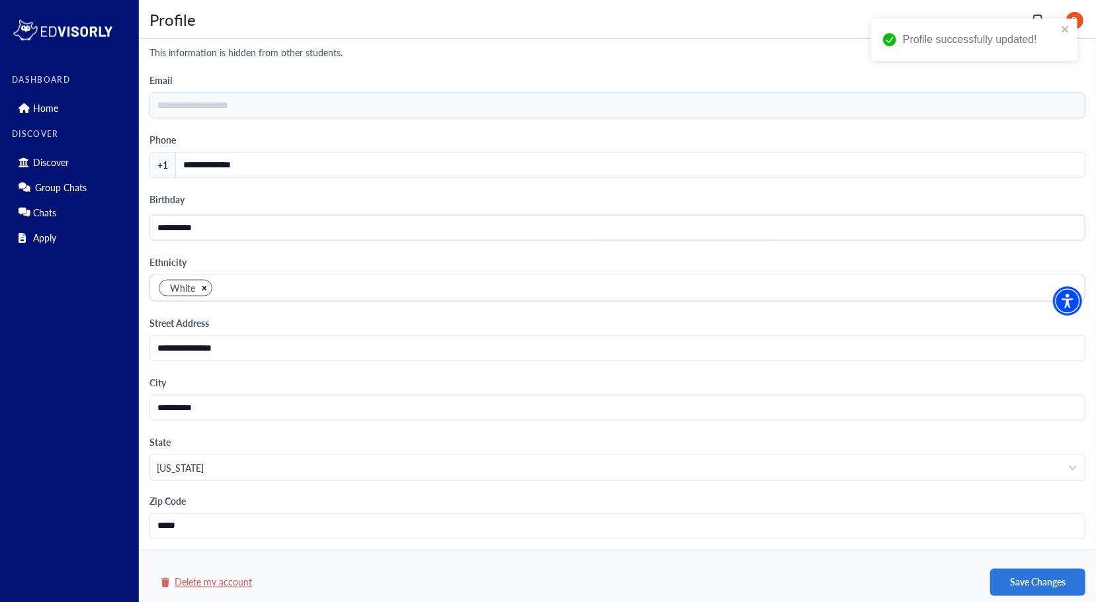
click at [73, 126] on div "DASHBOARD Home DISCOVER Discover Group Chats Chats Apply" at bounding box center [71, 161] width 118 height 173
click at [65, 165] on p "Discover" at bounding box center [51, 162] width 36 height 11
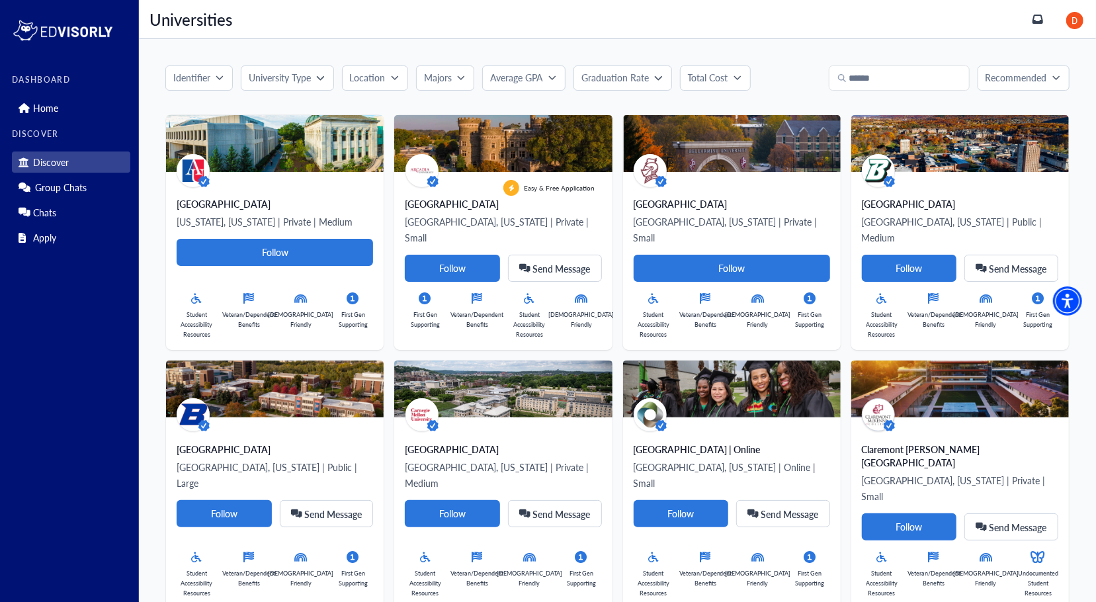
click at [855, 91] on div "Identifier University Type Location Majors Average GPA Graduation Rate Total Co…" at bounding box center [617, 592] width 957 height 1107
click at [874, 83] on input "text" at bounding box center [899, 77] width 141 height 25
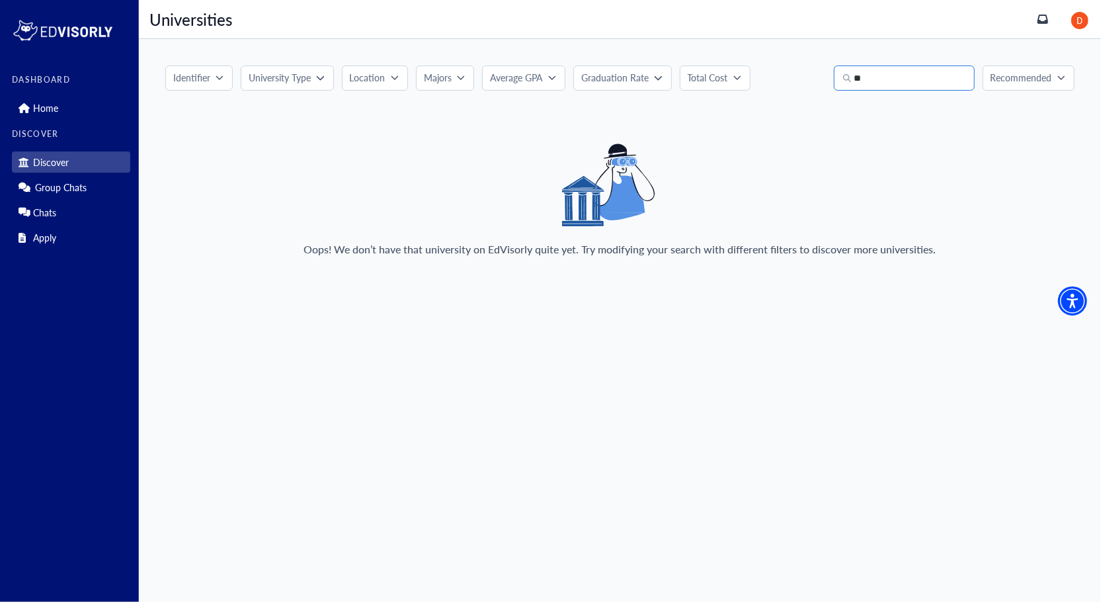
type input "*"
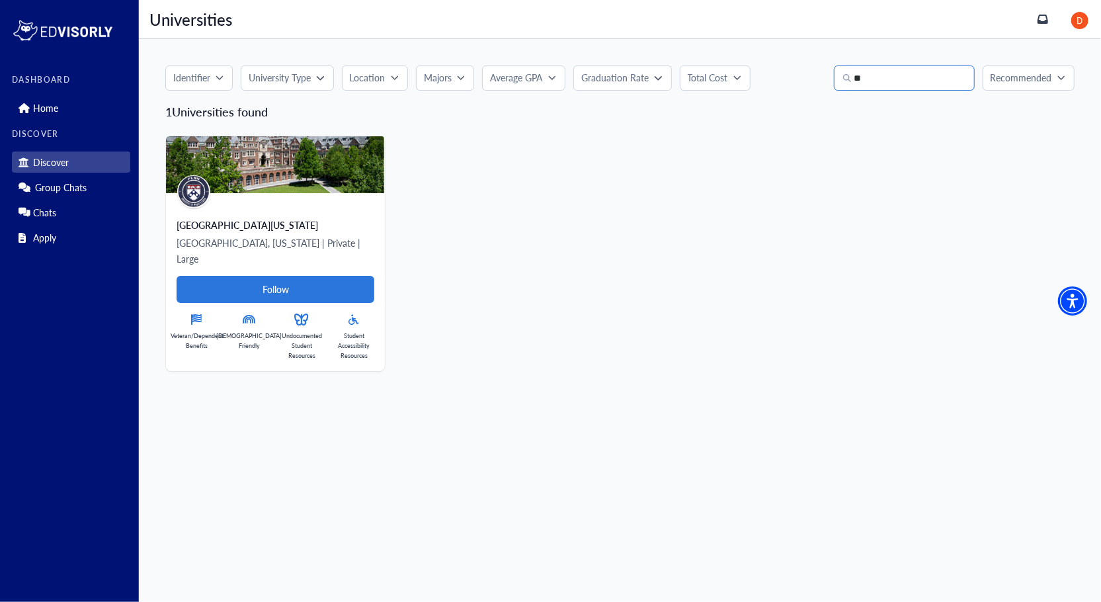
type input "*"
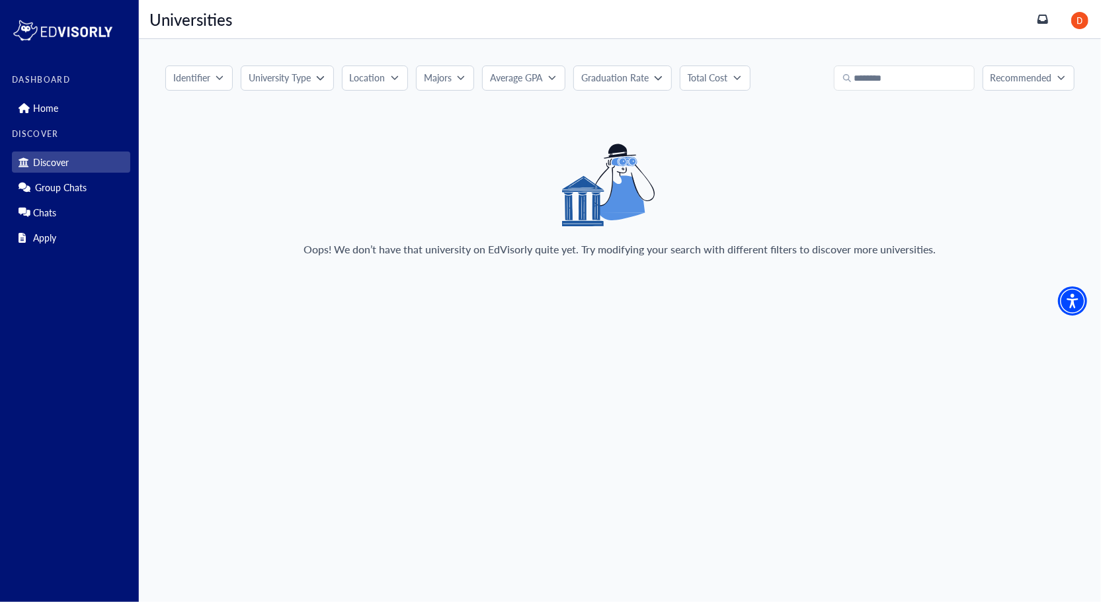
click at [941, 101] on div "Identifier University Type Location Majors Average GPA Graduation Rate Total Co…" at bounding box center [620, 166] width 962 height 255
click at [922, 79] on input "********" at bounding box center [904, 77] width 141 height 25
type input "*"
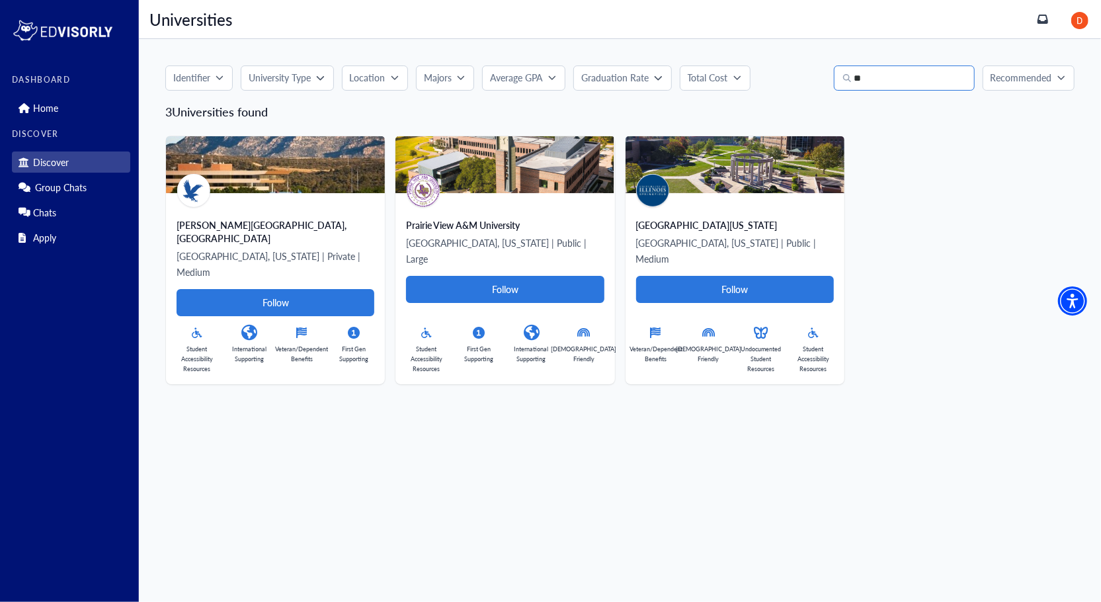
type input "*"
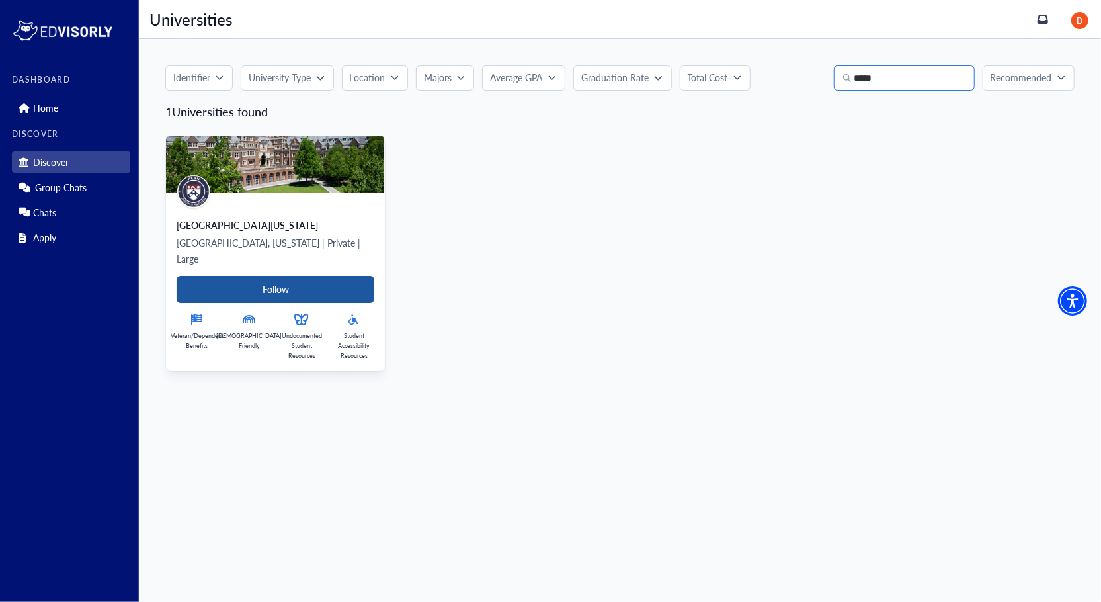
type input "*****"
click at [339, 276] on Card-tag "Follow" at bounding box center [276, 289] width 198 height 27
click at [321, 241] on p "[GEOGRAPHIC_DATA], [US_STATE] | Private | Large" at bounding box center [276, 251] width 198 height 32
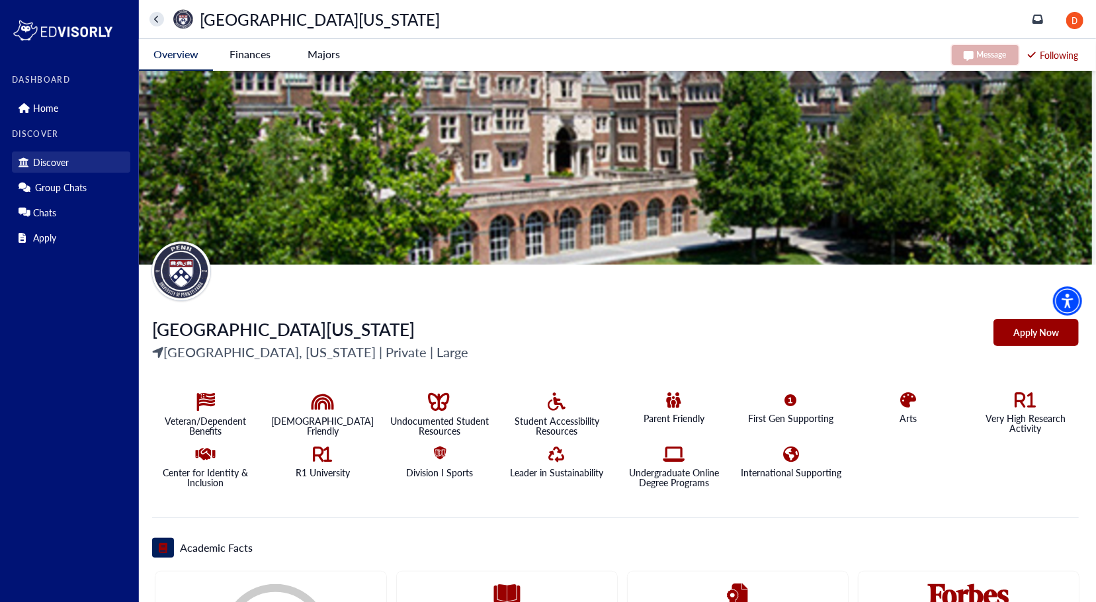
click at [94, 170] on link "Discover" at bounding box center [71, 161] width 118 height 21
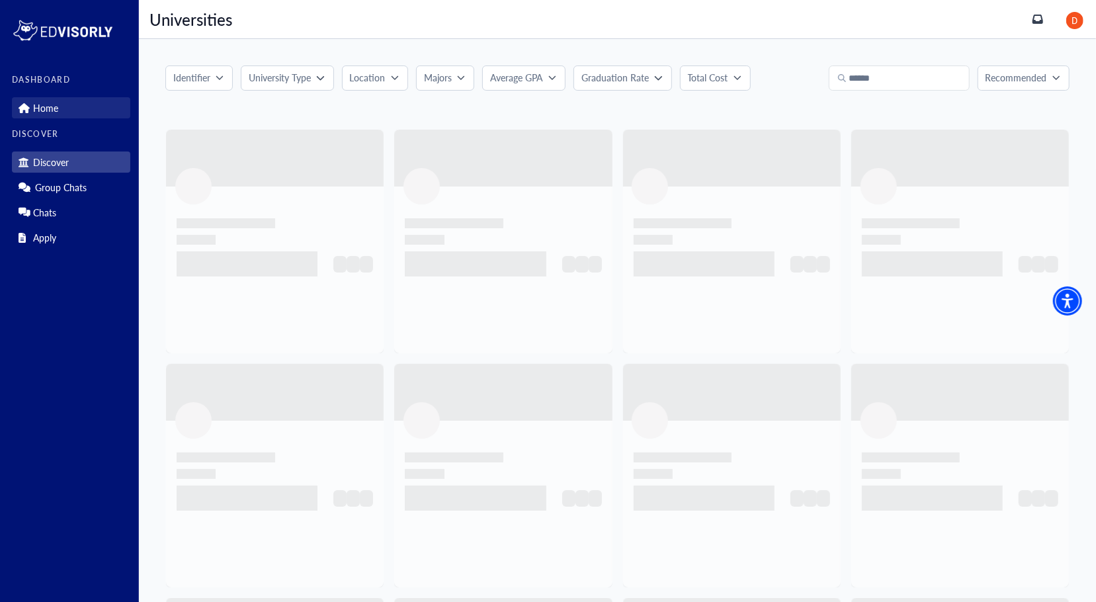
click at [59, 109] on link "Home" at bounding box center [71, 107] width 118 height 21
